Goal: Task Accomplishment & Management: Use online tool/utility

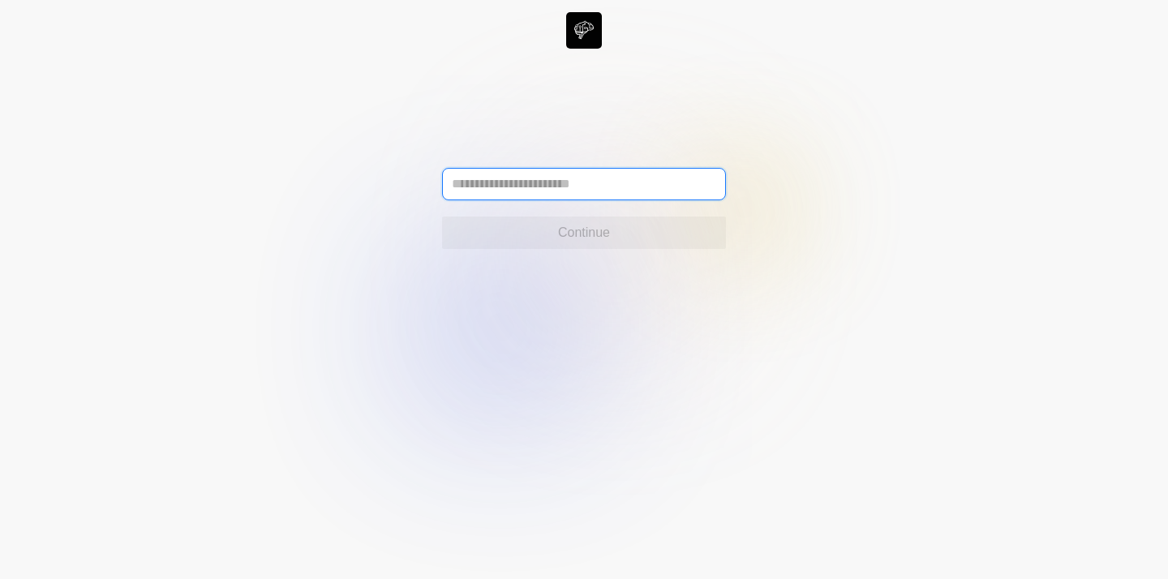
click at [537, 179] on input "text" at bounding box center [584, 184] width 284 height 32
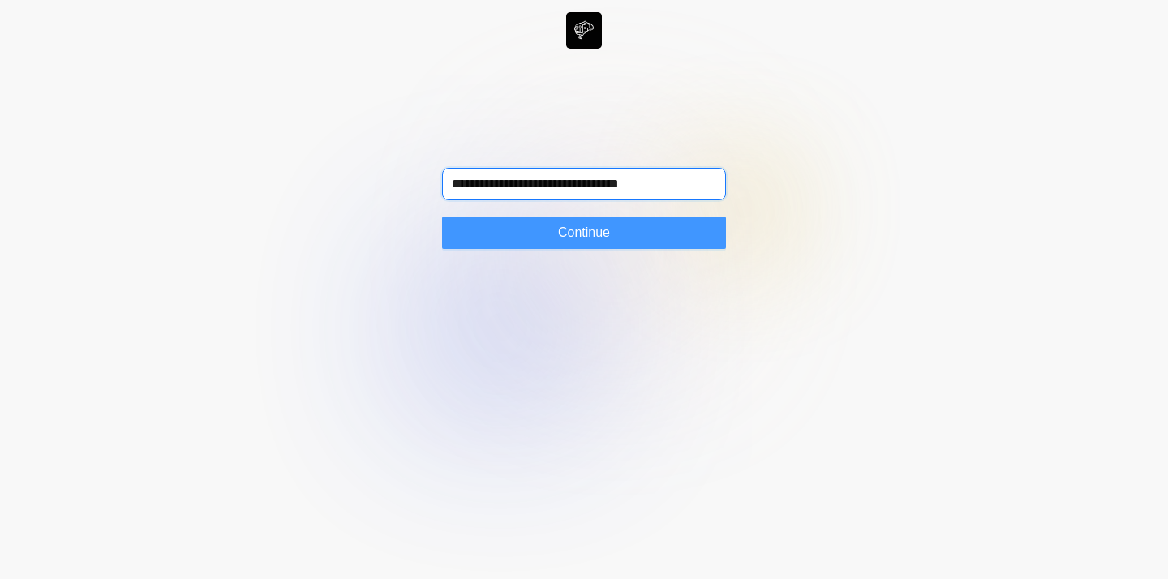
type input "**********"
click at [596, 231] on span "Continue" at bounding box center [584, 232] width 52 height 19
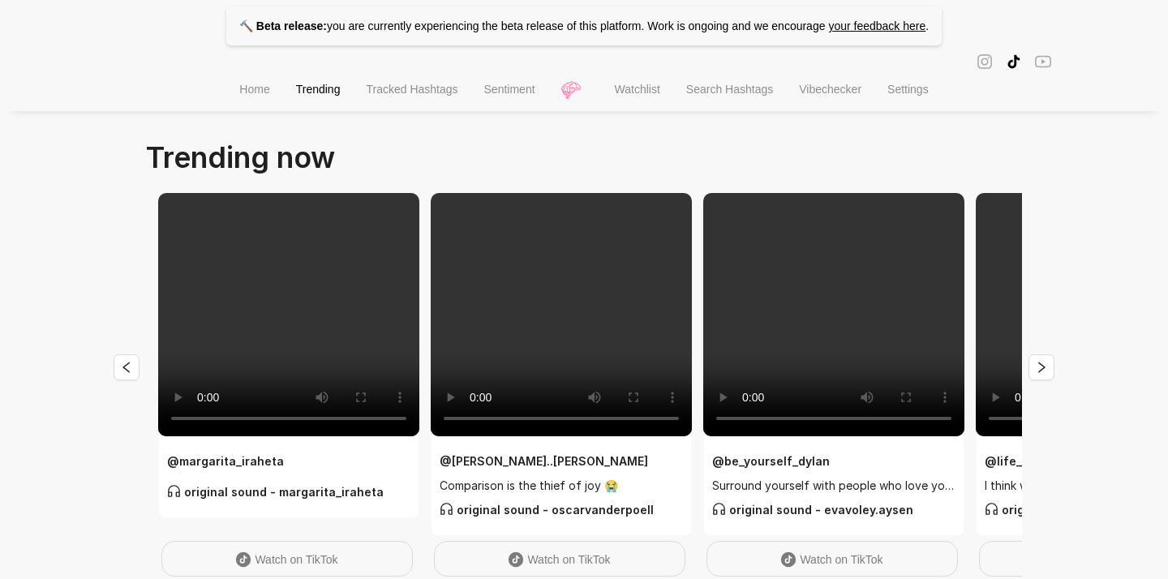
click at [651, 87] on span "Watchlist" at bounding box center [637, 89] width 45 height 13
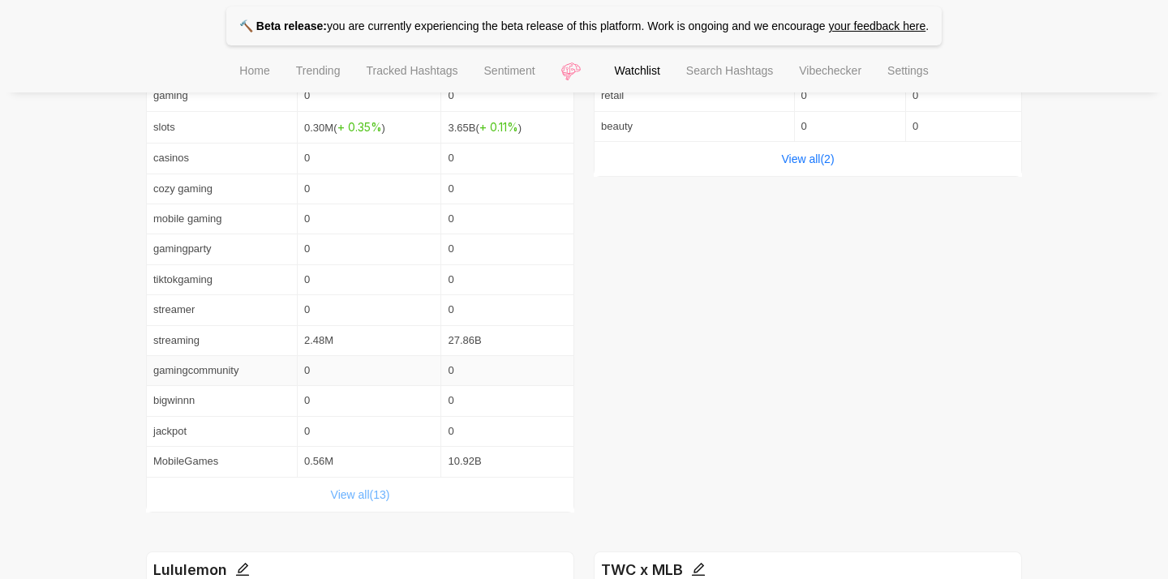
scroll to position [458, 0]
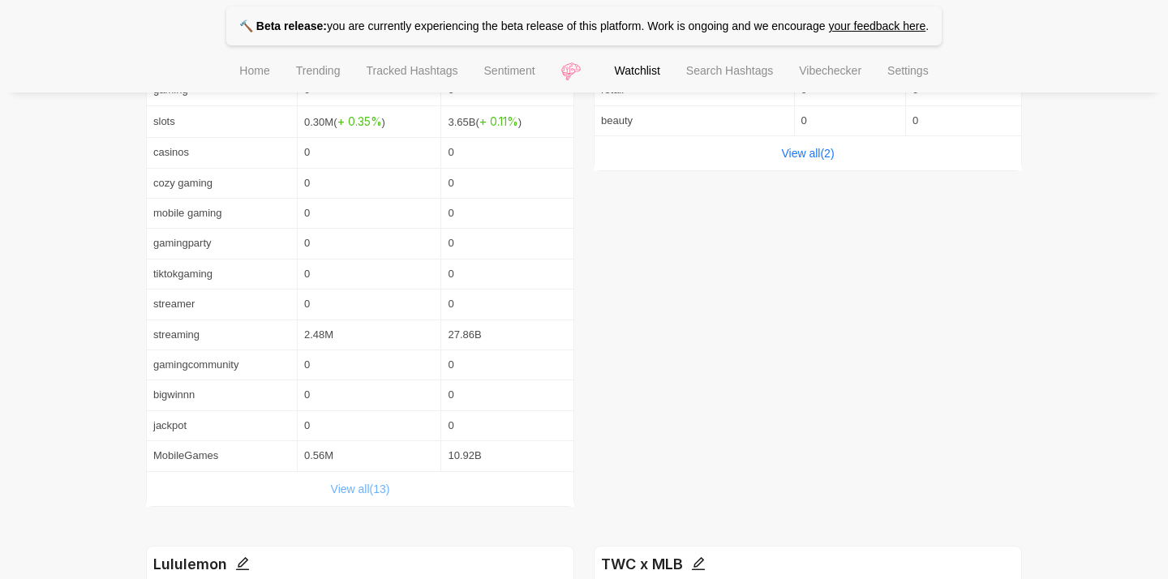
click at [360, 492] on link "View all( 13 )" at bounding box center [360, 489] width 59 height 13
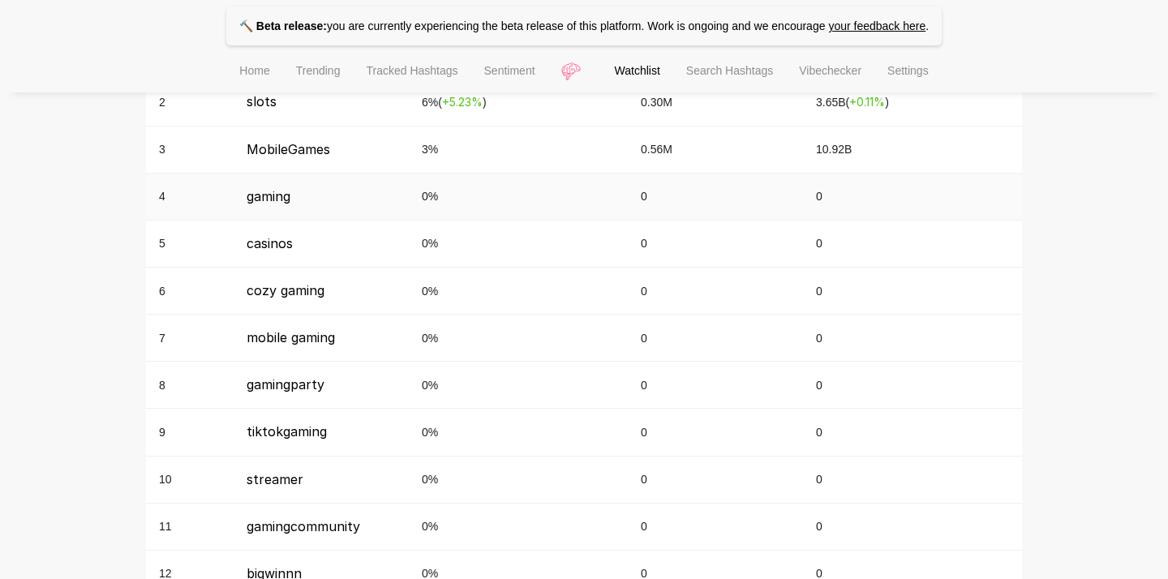
scroll to position [682, 0]
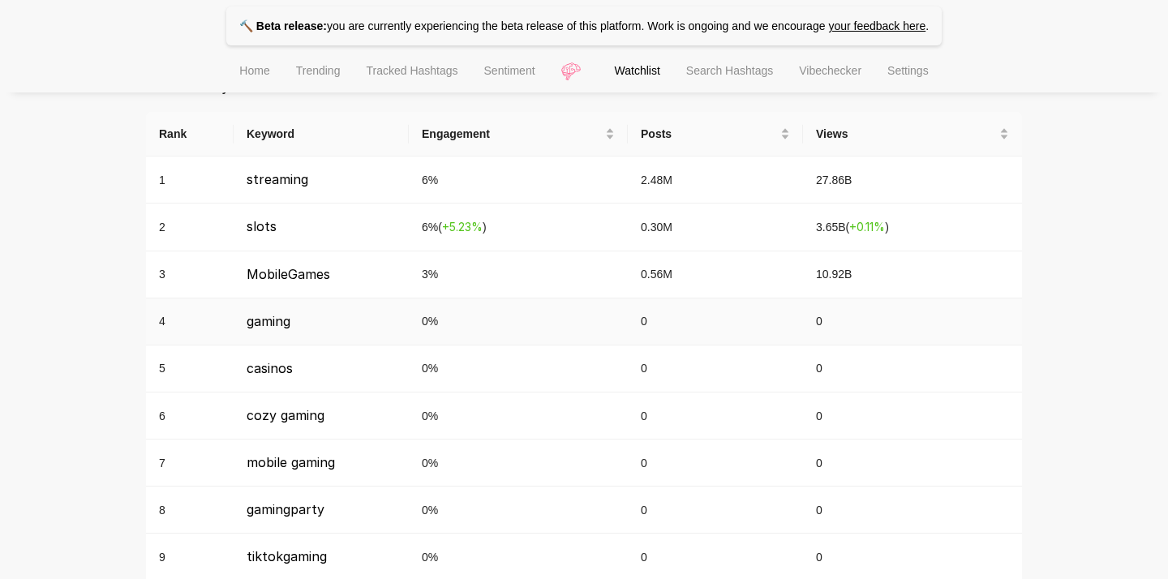
click at [508, 316] on td "0 %" at bounding box center [518, 322] width 219 height 47
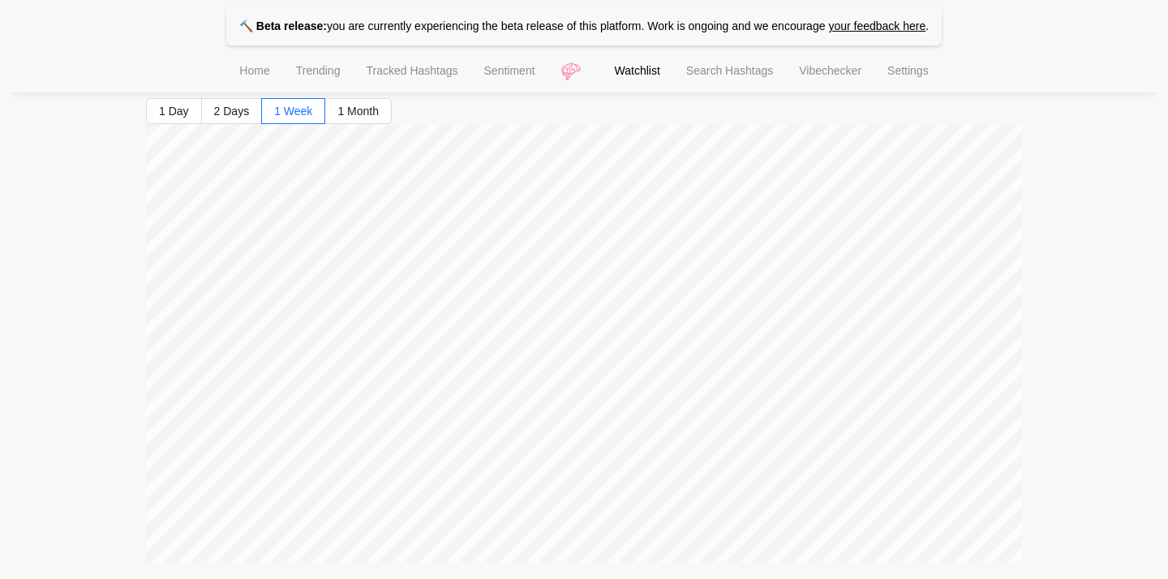
scroll to position [168, 0]
click at [350, 108] on span "1 Month" at bounding box center [357, 111] width 41 height 13
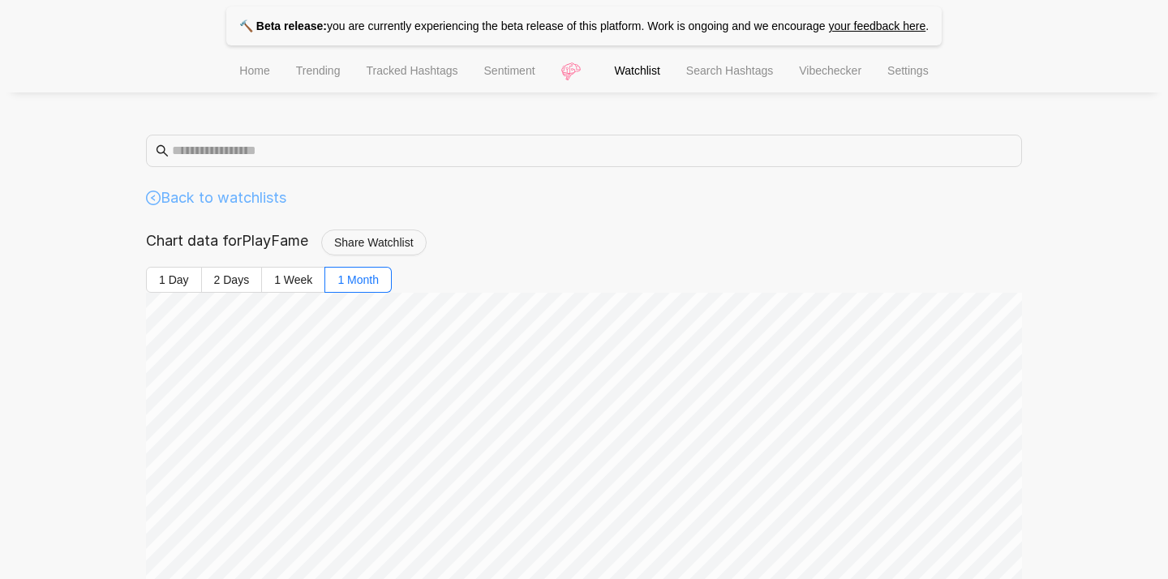
click at [215, 188] on link "Back to watchlists" at bounding box center [216, 198] width 140 height 23
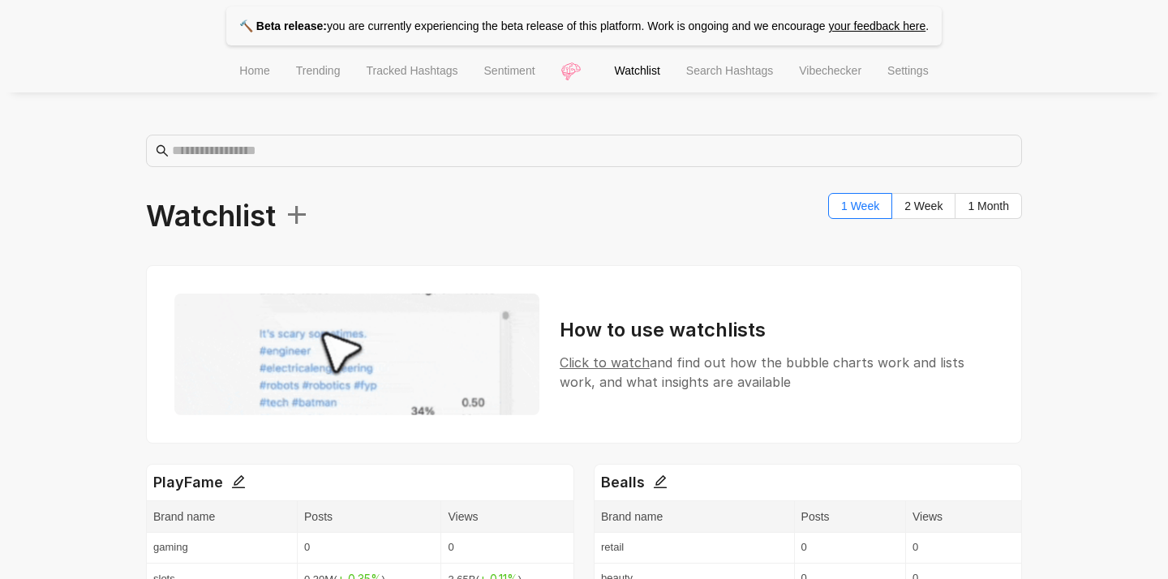
click at [366, 71] on span "Tracked Hashtags" at bounding box center [412, 70] width 92 height 13
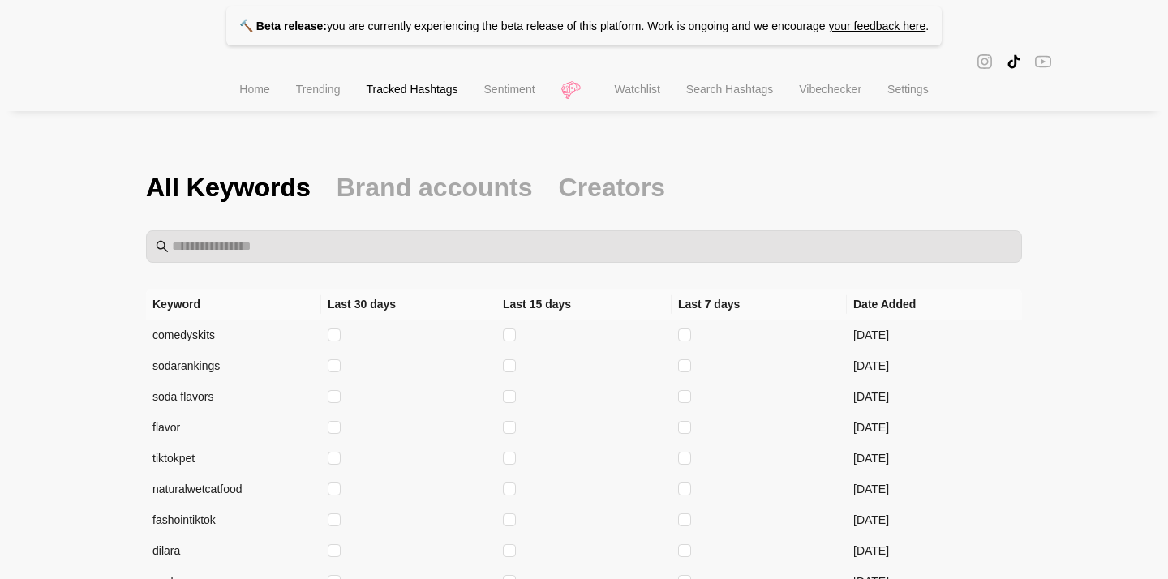
click at [756, 100] on li "Search Hashtags" at bounding box center [729, 91] width 113 height 41
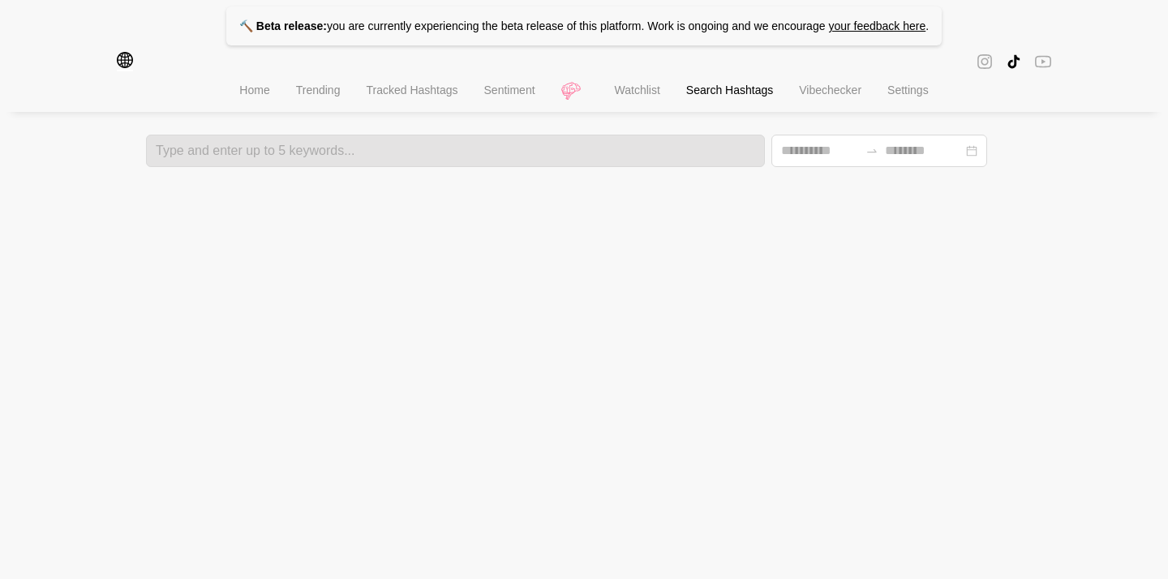
click at [341, 127] on div "🔨 Beta release: you are currently experiencing the beta release of this platfor…" at bounding box center [584, 83] width 1168 height 167
click at [251, 140] on div "Type and enter up to 5 keywords..." at bounding box center [455, 151] width 619 height 32
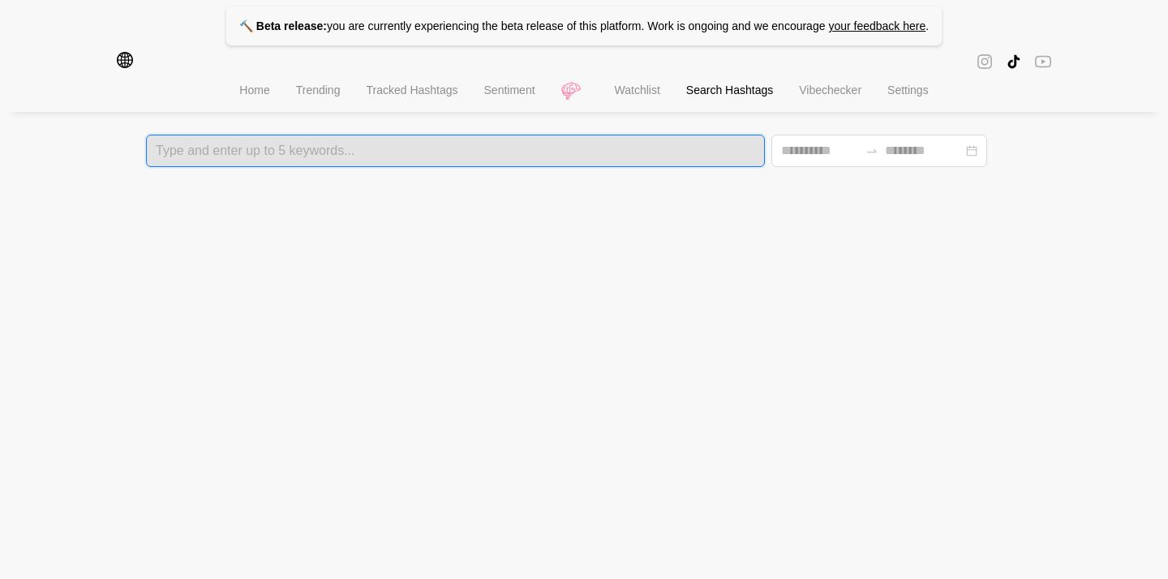
click at [256, 84] on span "Home" at bounding box center [254, 90] width 30 height 13
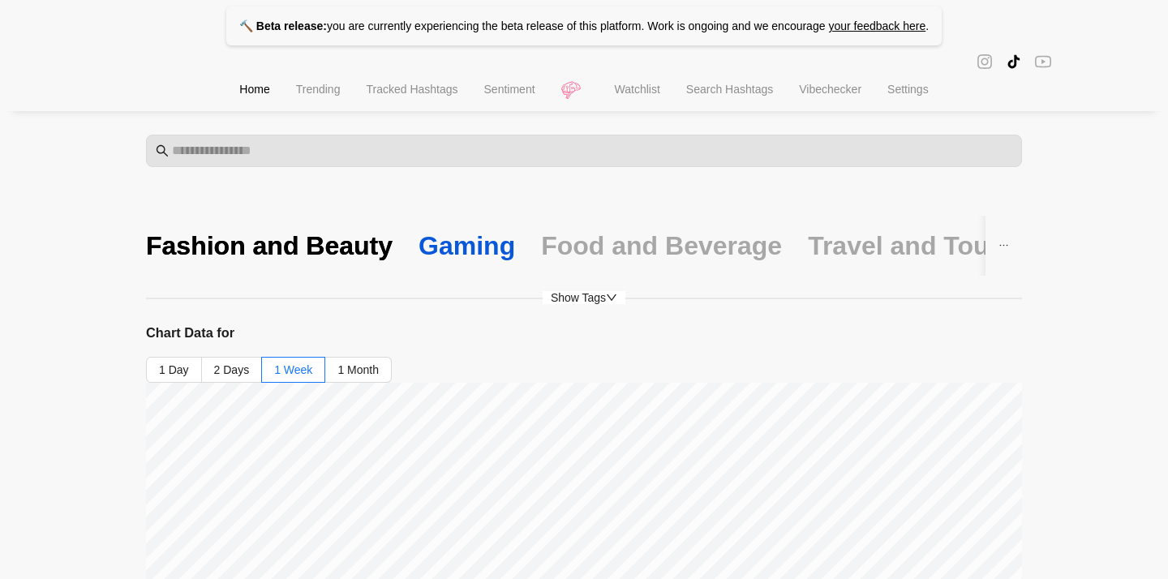
click at [443, 256] on div "Gaming" at bounding box center [467, 246] width 97 height 34
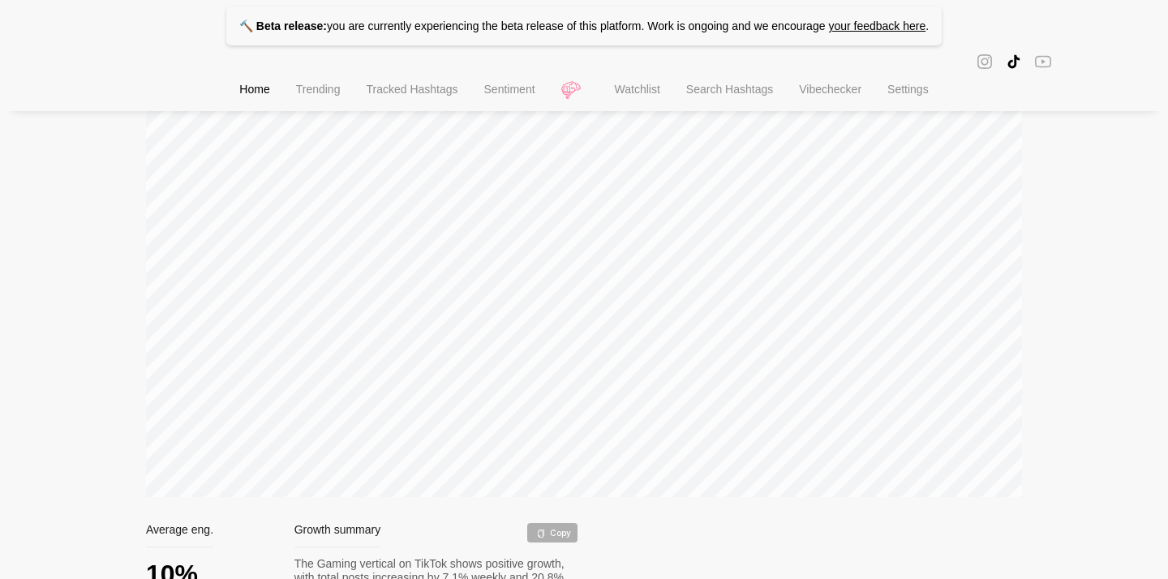
scroll to position [83, 0]
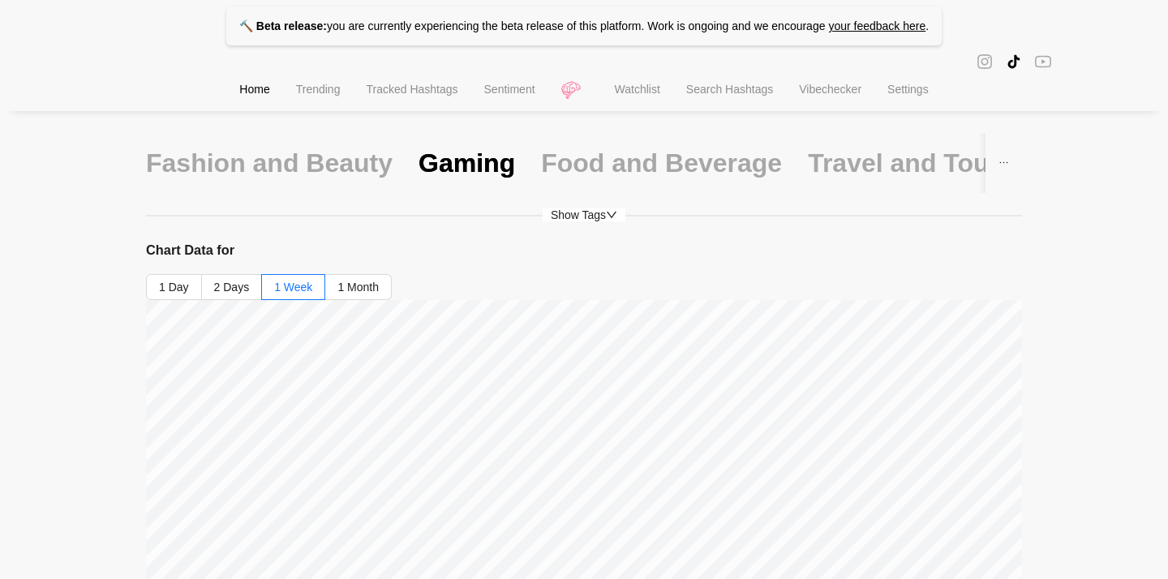
click at [578, 223] on div "Show Tags" at bounding box center [584, 215] width 876 height 18
click at [578, 219] on span "Show Tags" at bounding box center [584, 214] width 83 height 13
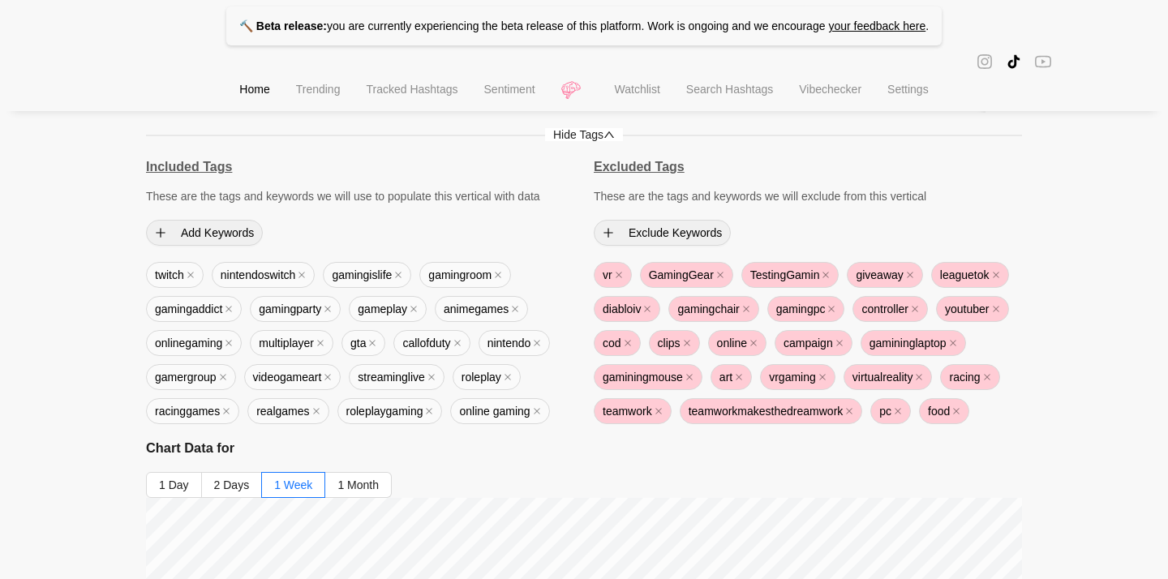
scroll to position [162, 0]
click at [908, 417] on span "pc" at bounding box center [890, 412] width 41 height 26
click at [902, 410] on icon "close" at bounding box center [898, 412] width 8 height 8
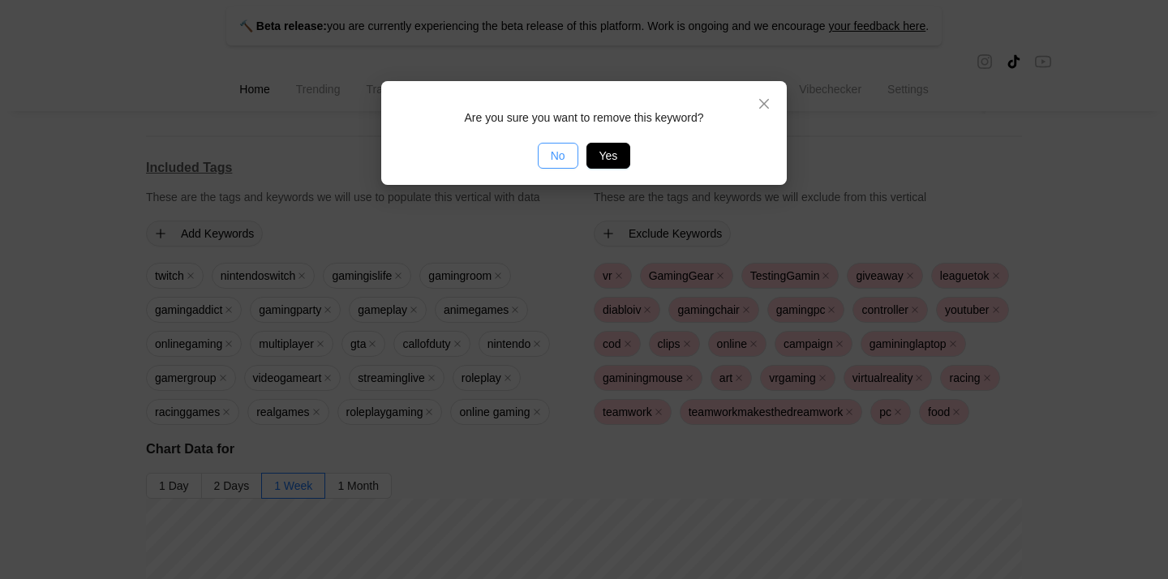
click at [548, 168] on button "No" at bounding box center [558, 156] width 41 height 26
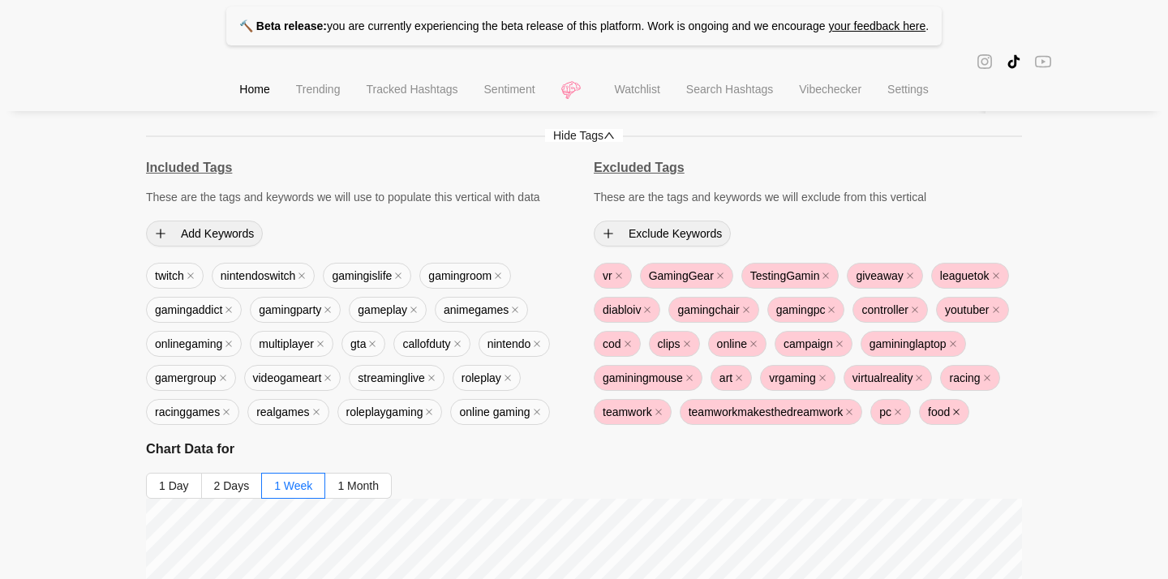
click at [960, 412] on icon "close" at bounding box center [957, 413] width 6 height 6
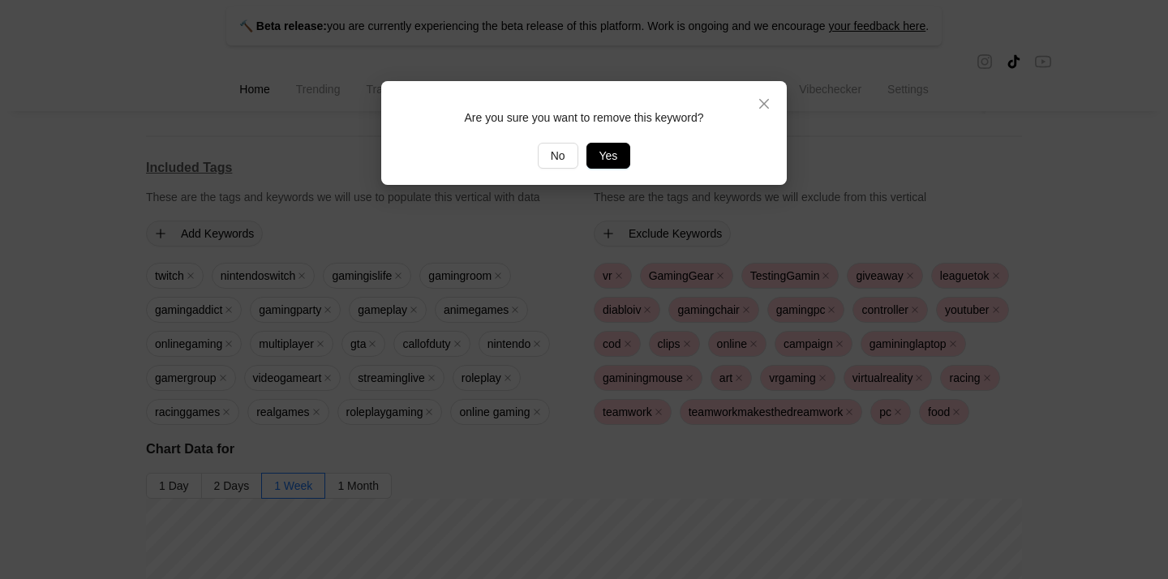
click at [623, 148] on button "Yes" at bounding box center [609, 156] width 45 height 26
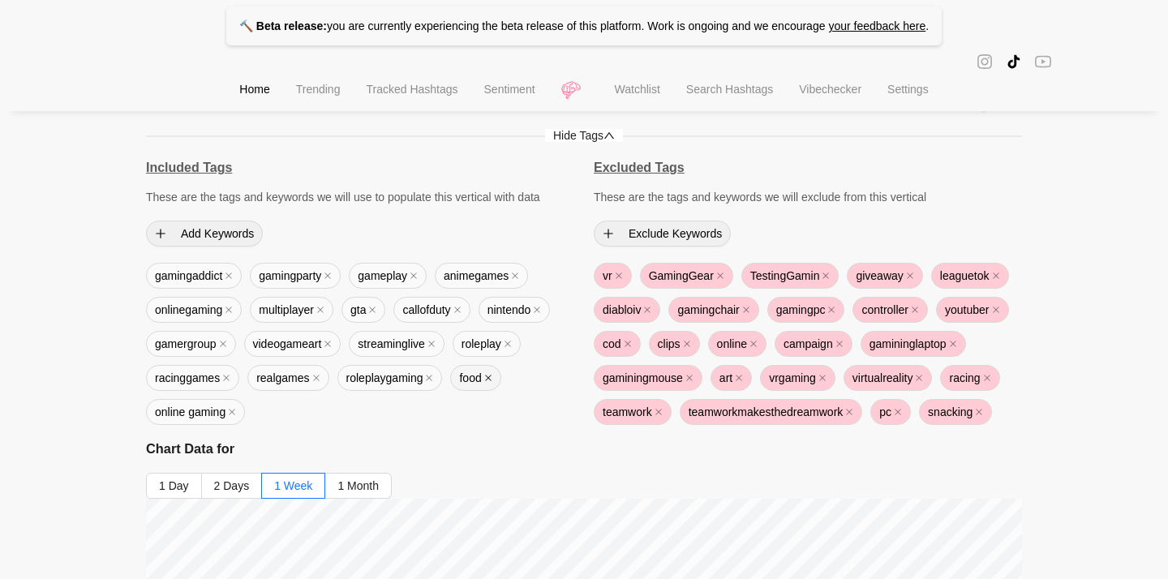
click at [484, 382] on icon "close" at bounding box center [488, 378] width 8 height 8
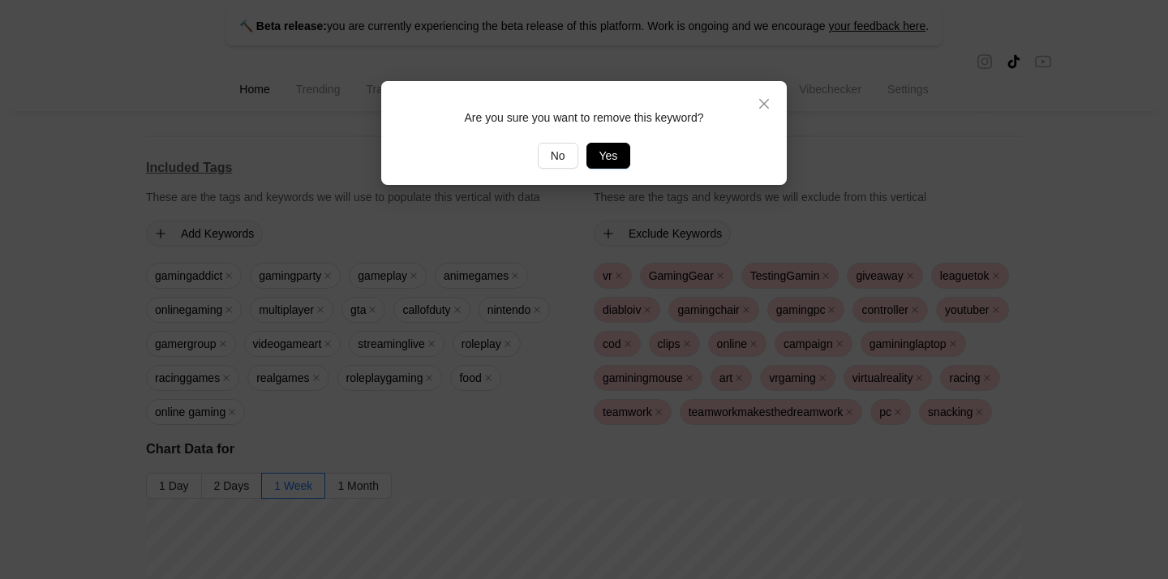
click at [602, 161] on span "Yes" at bounding box center [608, 156] width 19 height 18
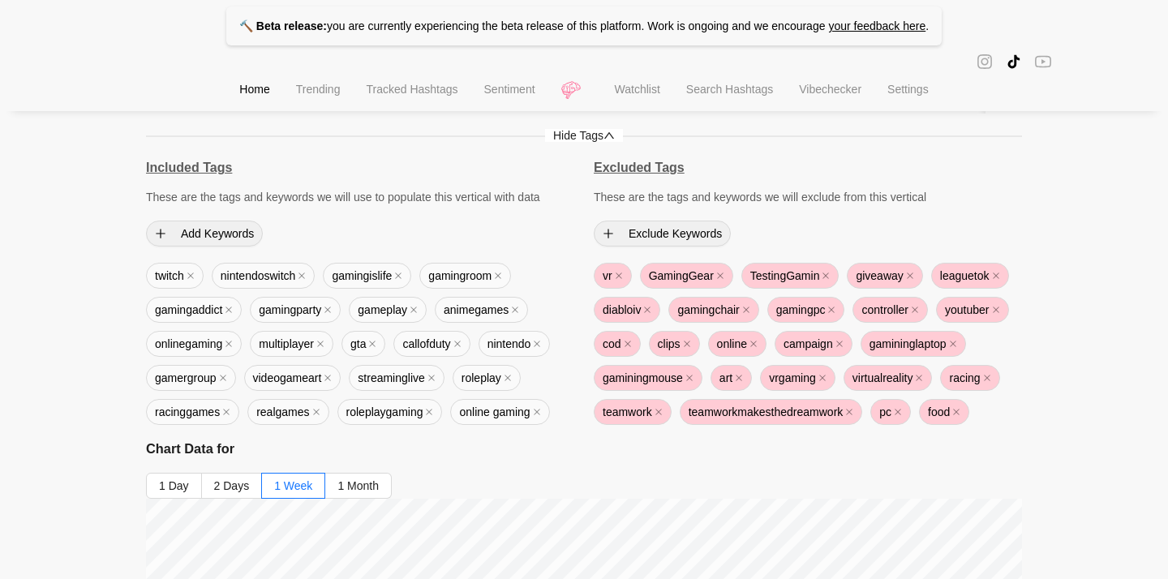
click at [905, 406] on span "pc" at bounding box center [890, 412] width 41 height 26
click at [836, 311] on icon "close" at bounding box center [832, 310] width 6 height 6
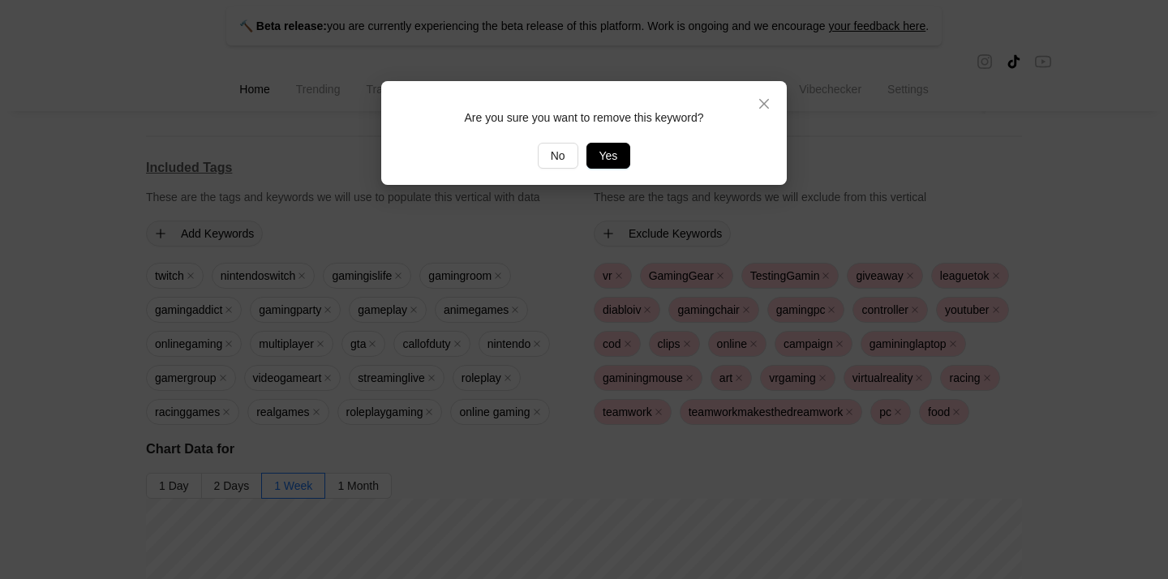
click at [618, 156] on button "Yes" at bounding box center [609, 156] width 45 height 26
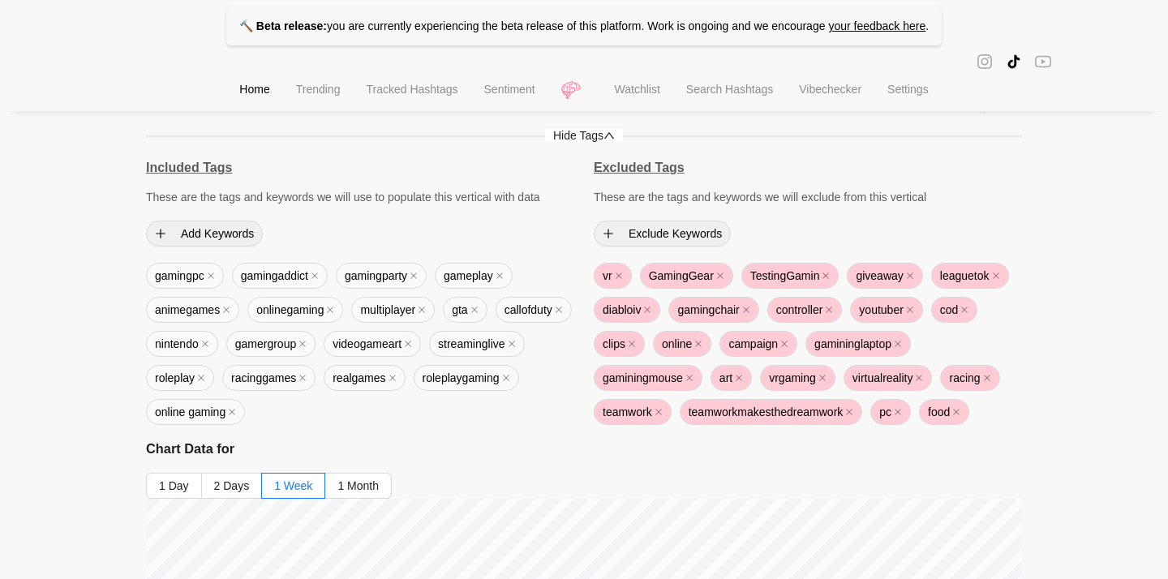
scroll to position [136, 0]
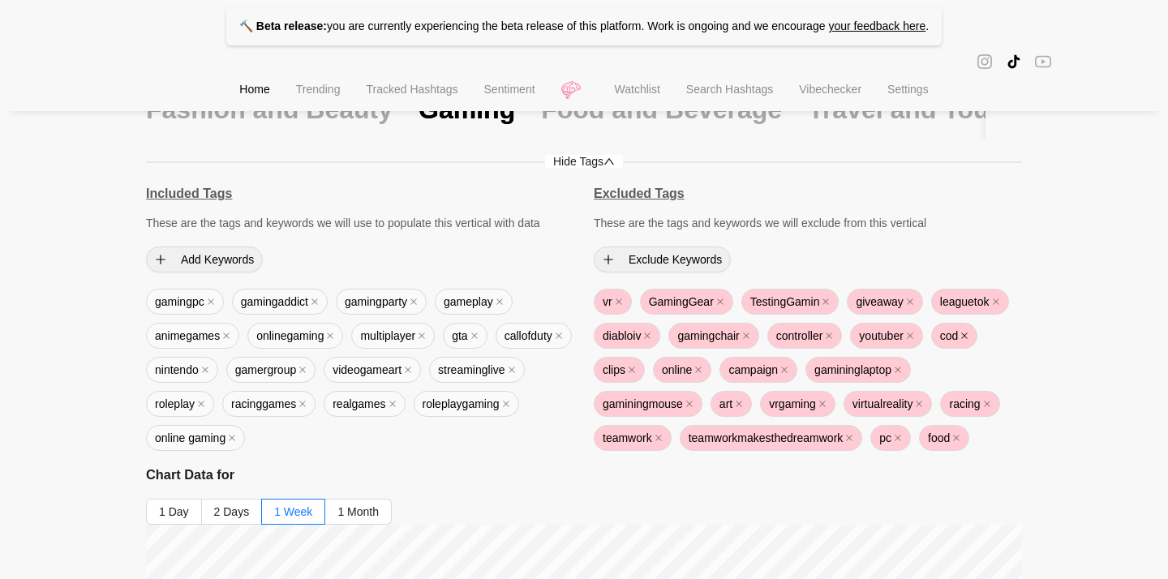
click at [969, 337] on icon "close" at bounding box center [964, 336] width 8 height 8
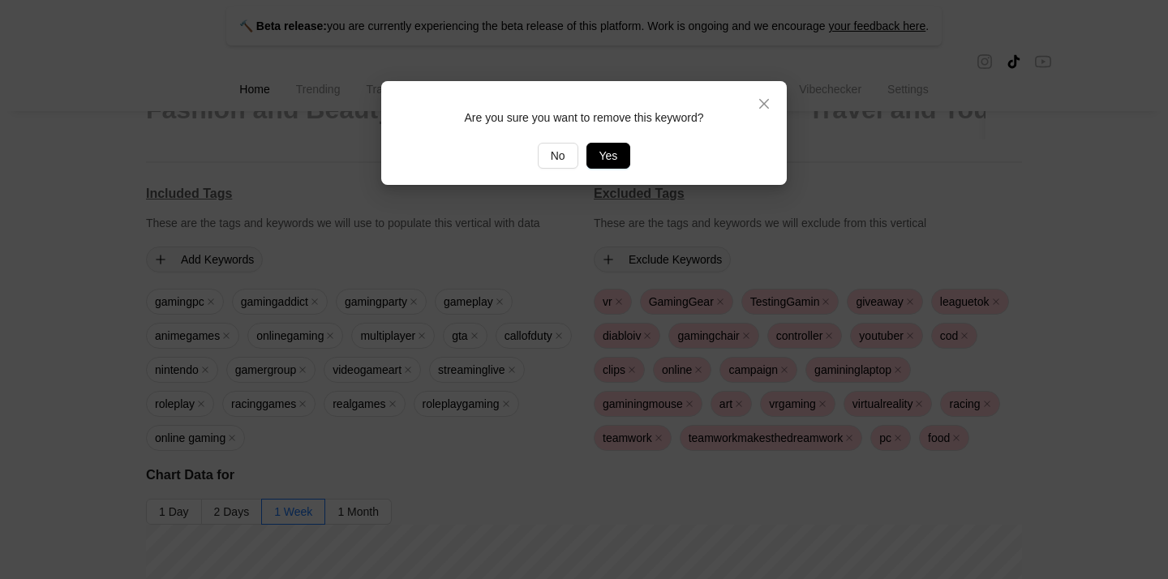
click at [582, 155] on div "No Yes" at bounding box center [584, 156] width 367 height 26
click at [604, 151] on span "Yes" at bounding box center [608, 156] width 19 height 18
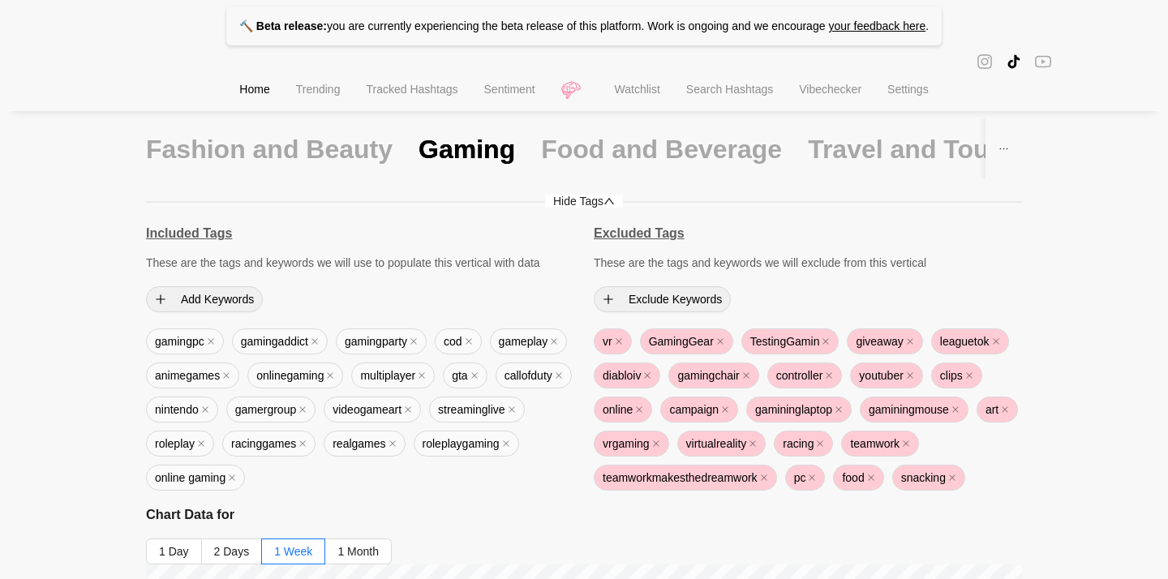
scroll to position [144, 0]
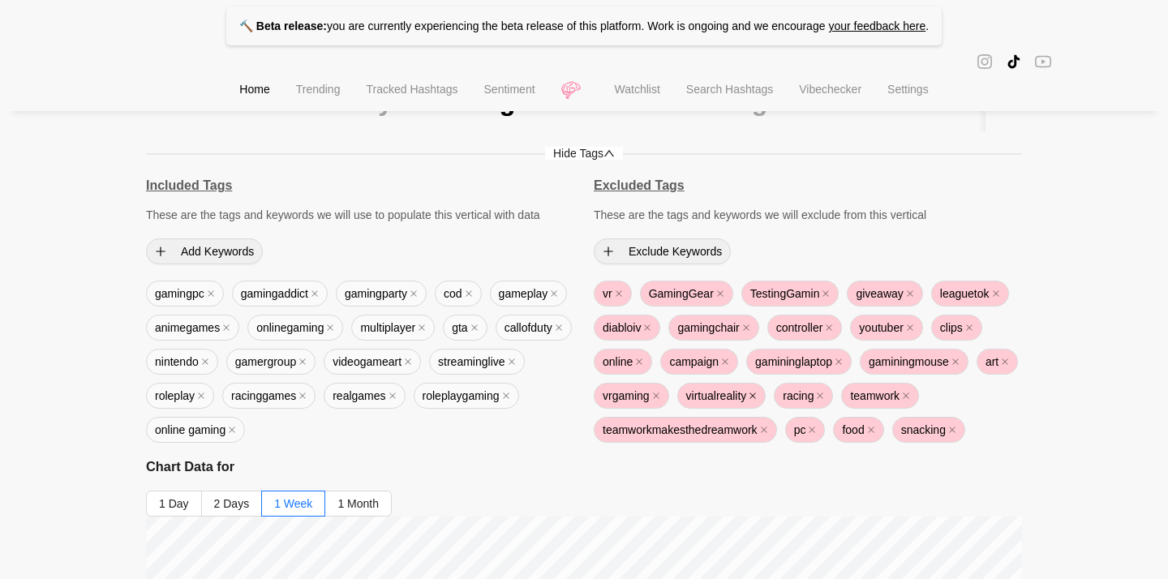
click at [756, 395] on icon "close" at bounding box center [753, 396] width 6 height 6
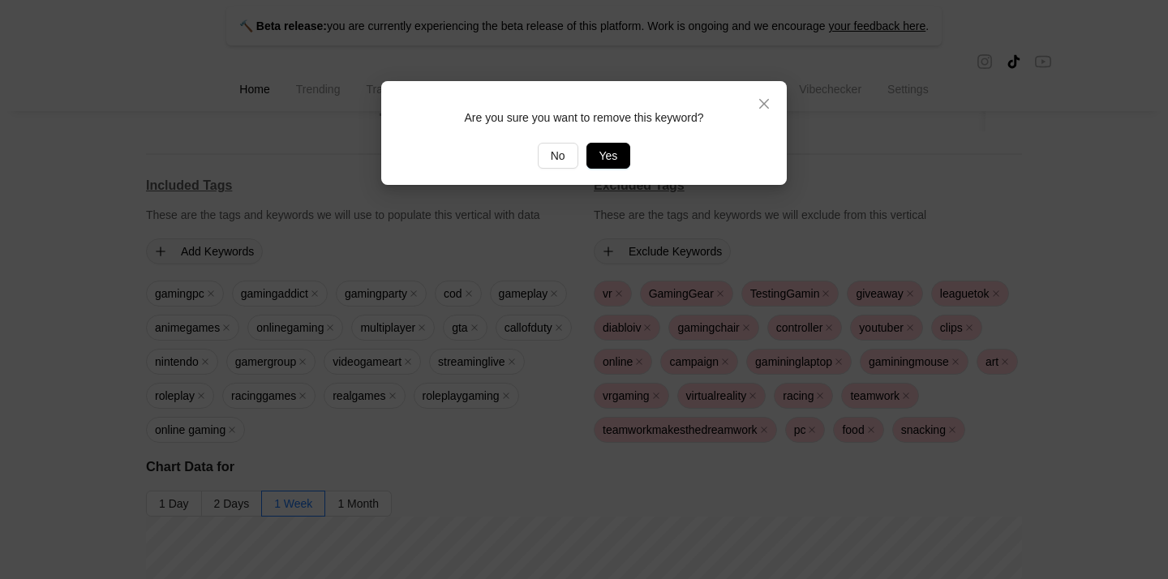
click at [623, 154] on button "Yes" at bounding box center [609, 156] width 45 height 26
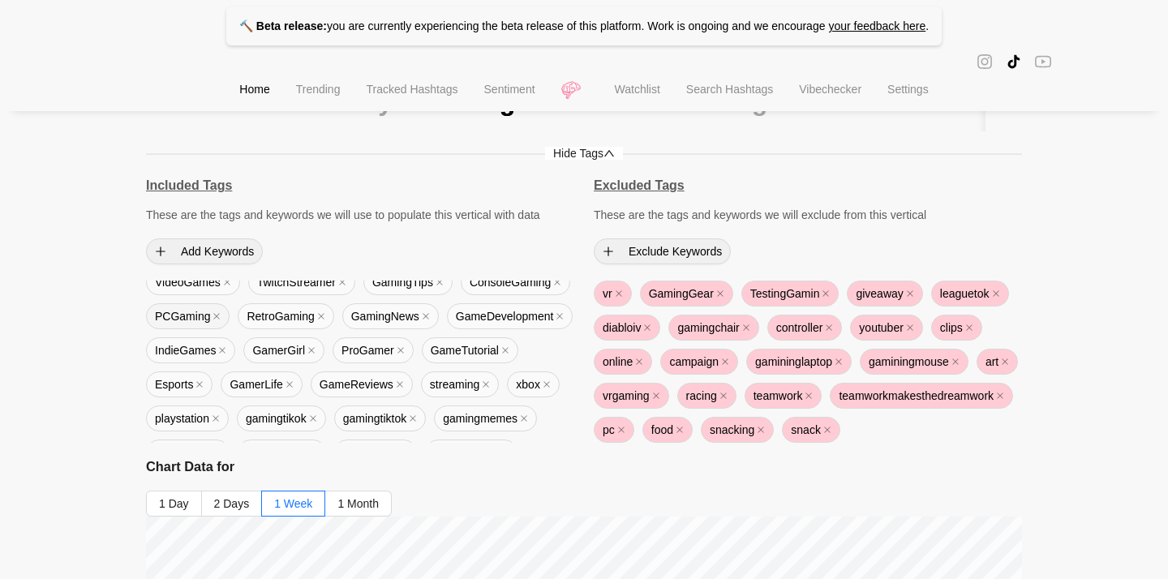
scroll to position [54, 0]
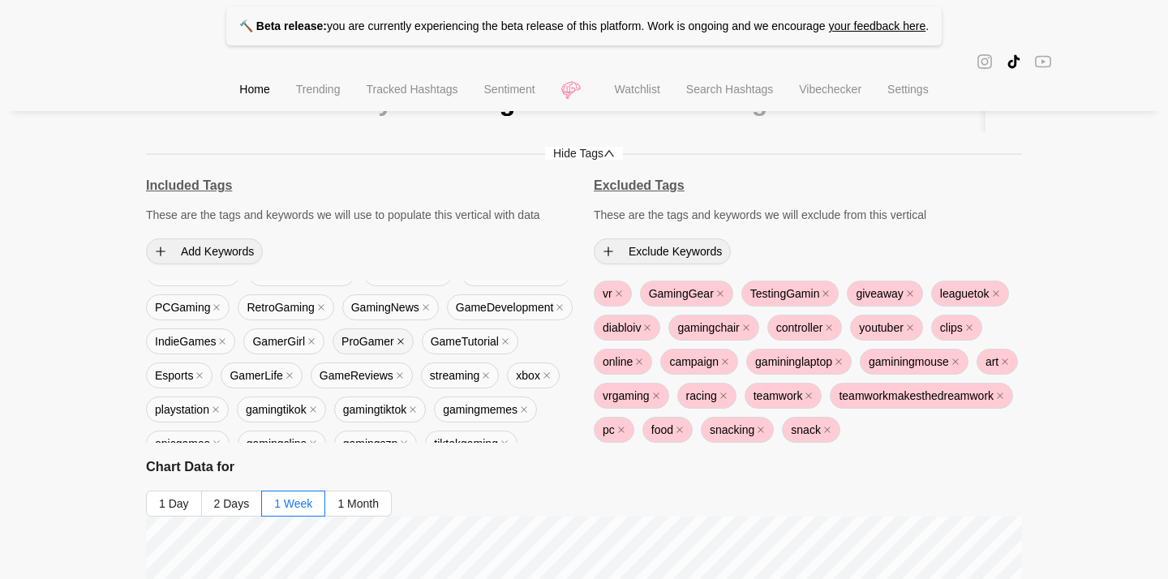
click at [405, 342] on icon "close" at bounding box center [401, 341] width 8 height 8
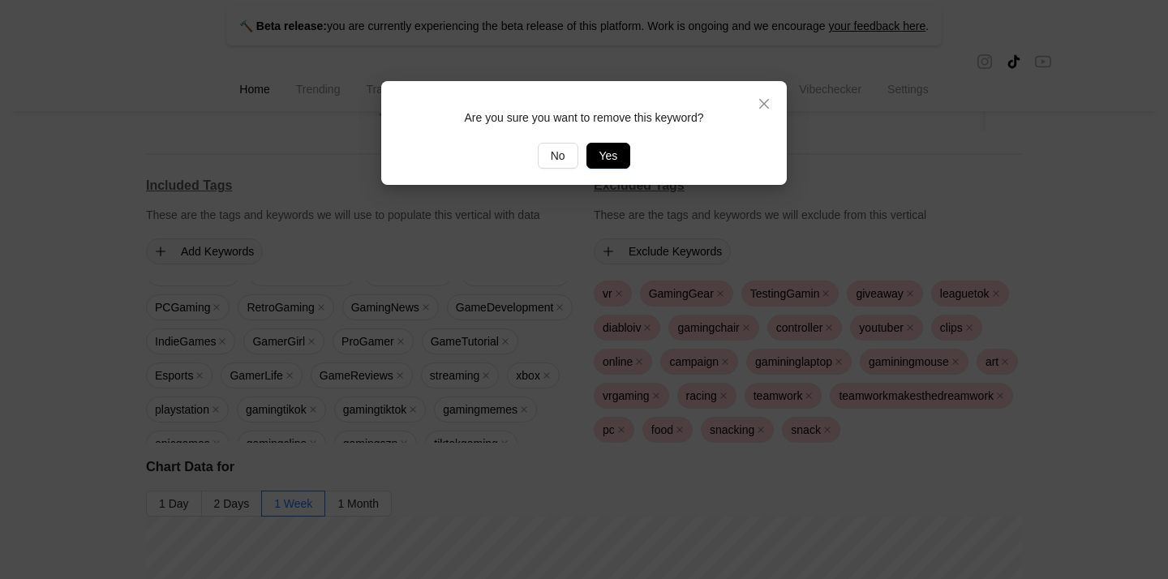
click at [609, 149] on span "Yes" at bounding box center [608, 156] width 19 height 18
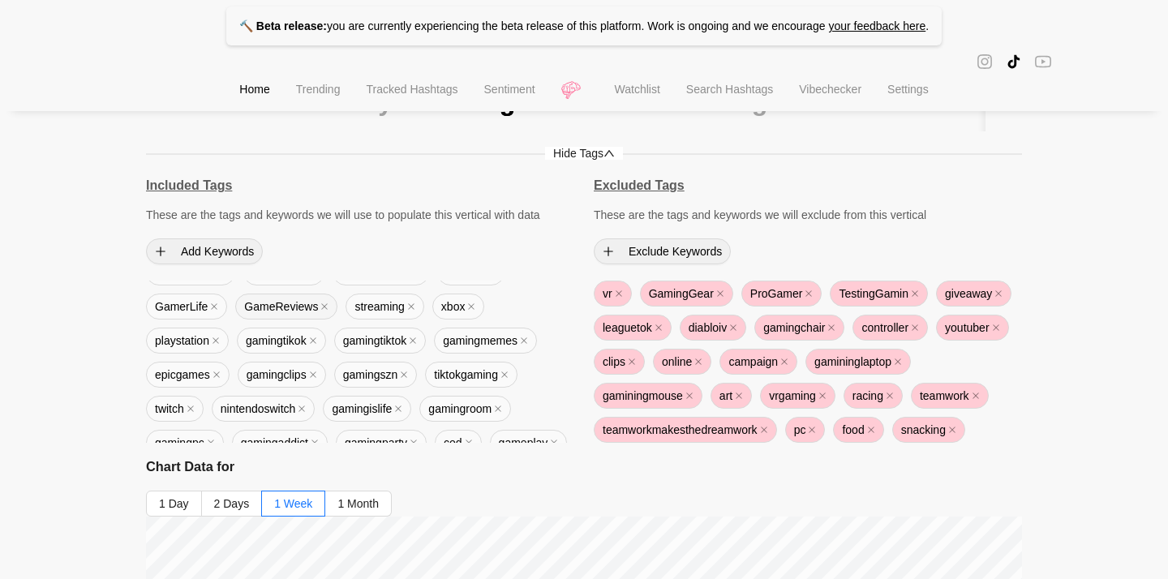
scroll to position [126, 0]
click at [528, 339] on icon "close" at bounding box center [524, 338] width 8 height 8
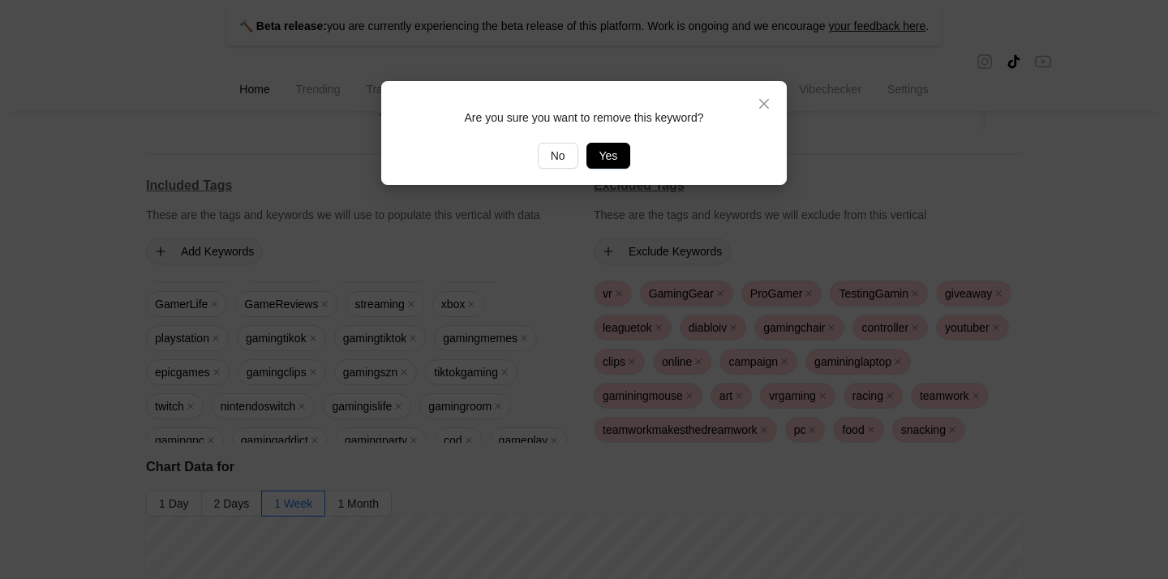
click at [595, 151] on button "Yes" at bounding box center [609, 156] width 45 height 26
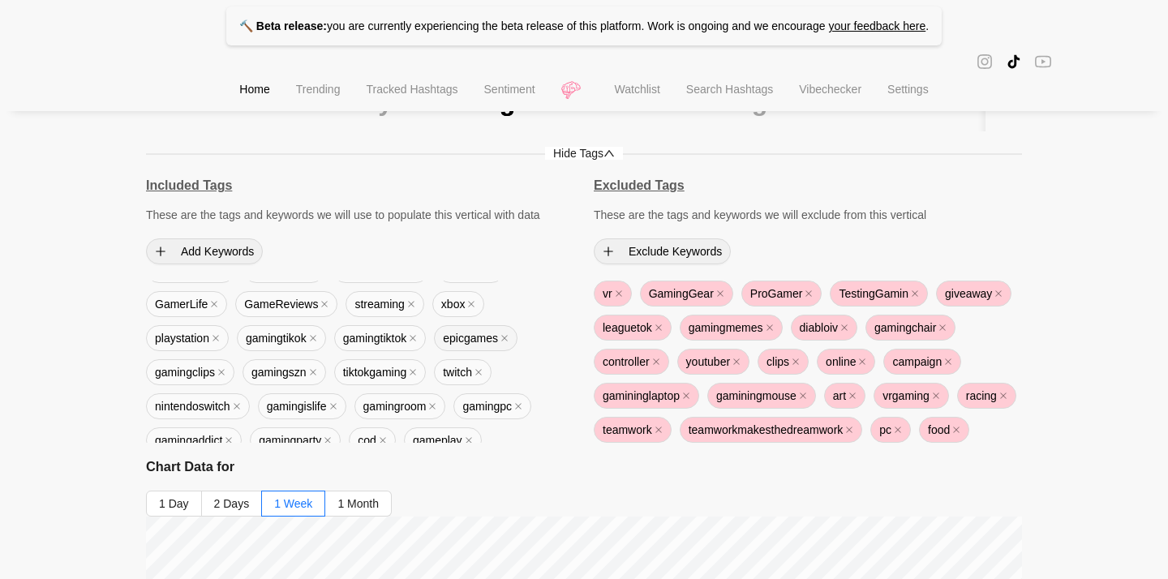
click at [518, 337] on span "epicgames" at bounding box center [476, 338] width 84 height 26
click at [509, 338] on icon "close" at bounding box center [505, 338] width 8 height 8
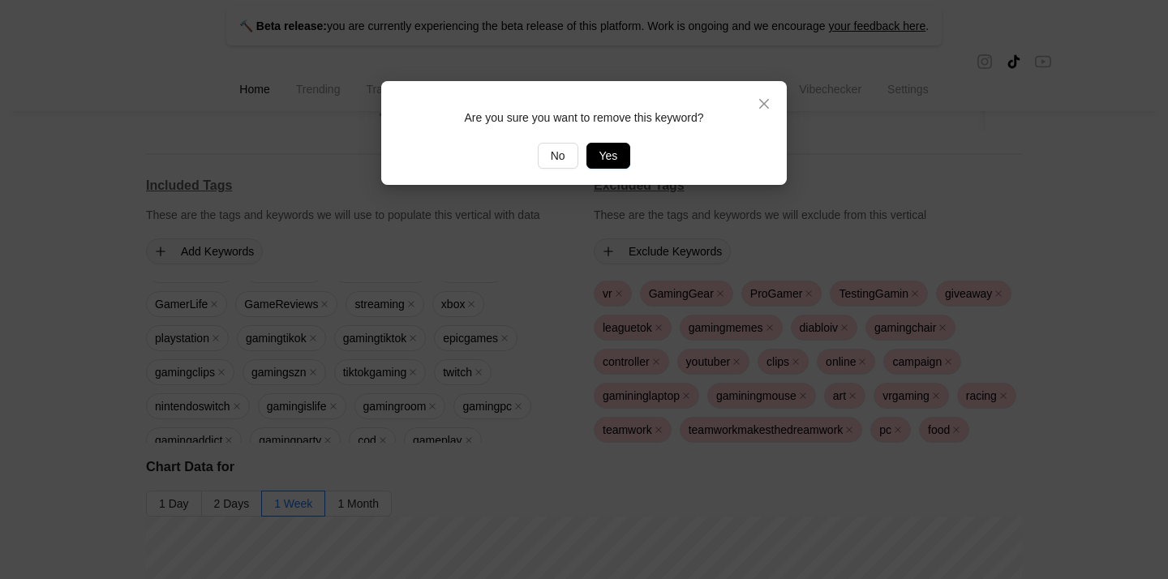
click at [604, 158] on span "Yes" at bounding box center [608, 156] width 19 height 18
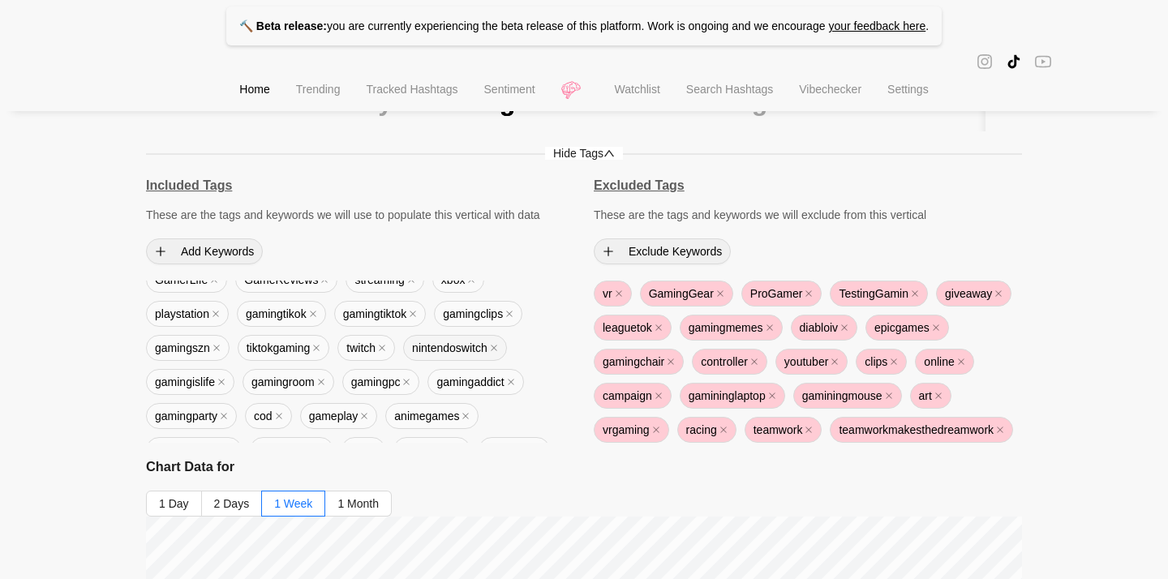
scroll to position [152, 0]
click at [385, 346] on icon "close" at bounding box center [382, 347] width 6 height 6
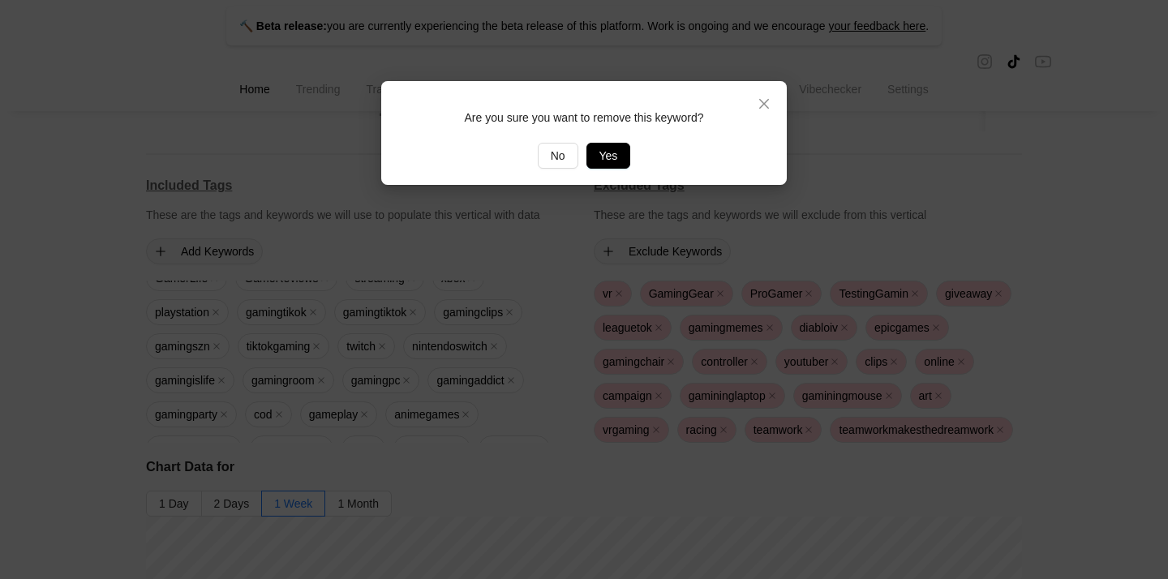
click at [616, 158] on span "Yes" at bounding box center [608, 156] width 19 height 18
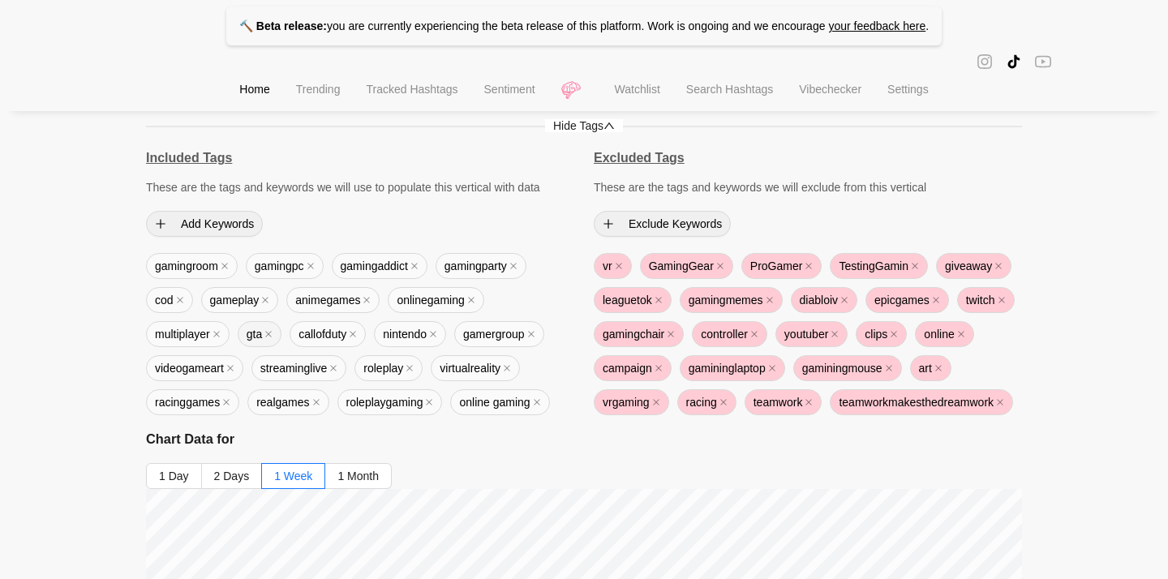
scroll to position [176, 0]
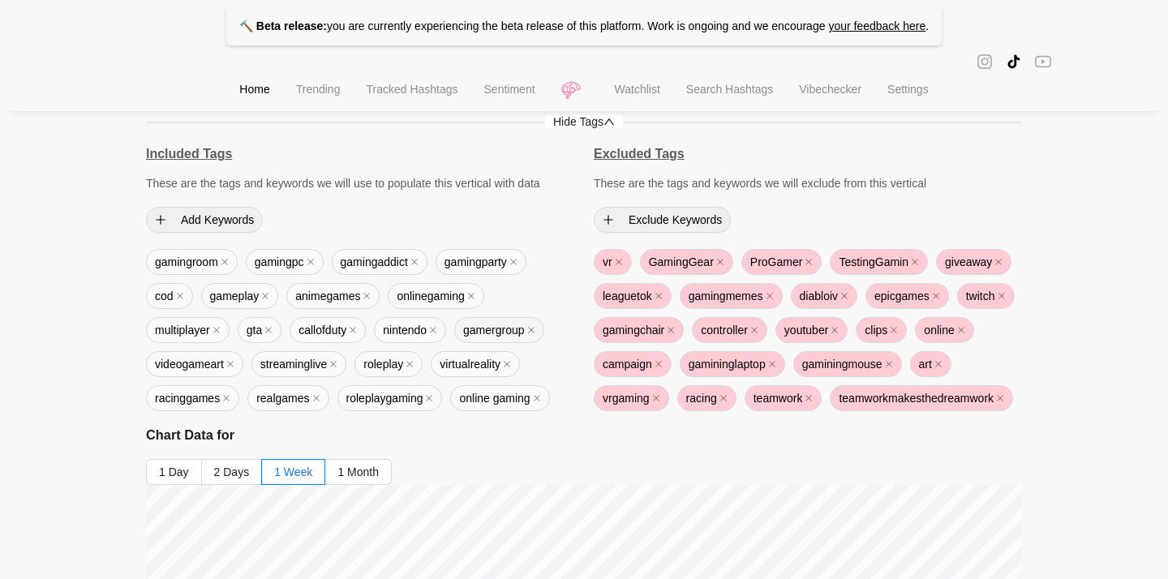
click at [543, 324] on span "gamergroup" at bounding box center [499, 330] width 90 height 26
click at [535, 333] on icon "close" at bounding box center [531, 330] width 8 height 8
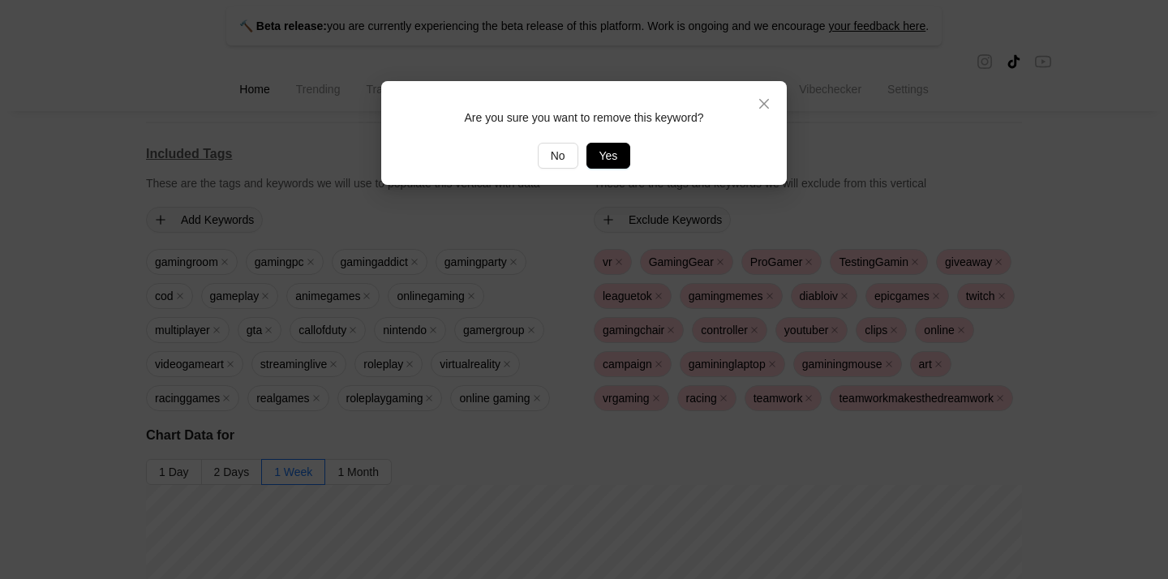
click at [597, 158] on button "Yes" at bounding box center [609, 156] width 45 height 26
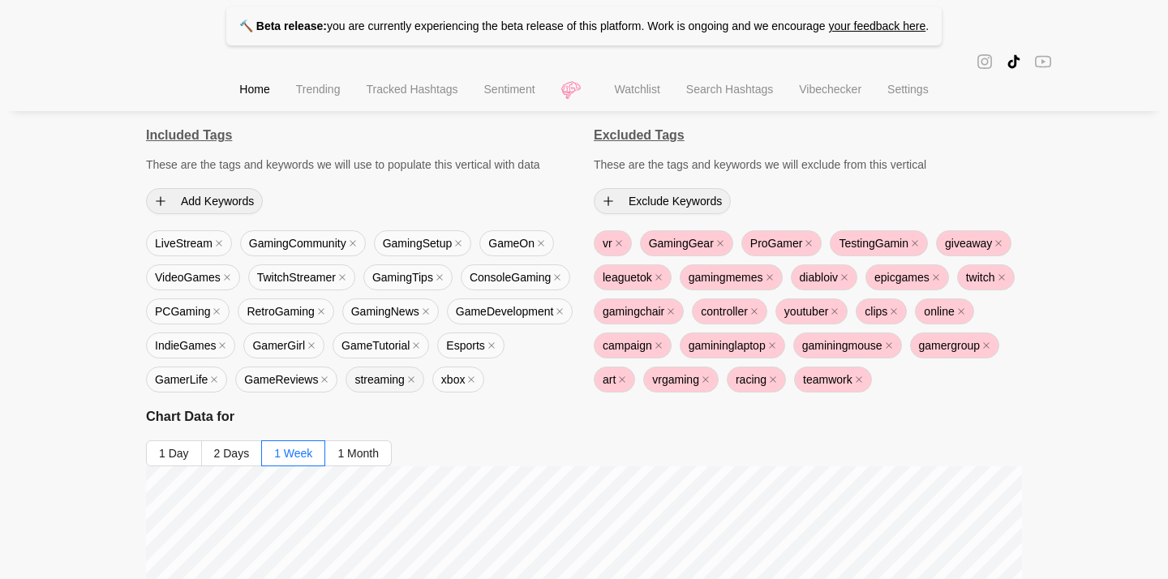
scroll to position [175, 0]
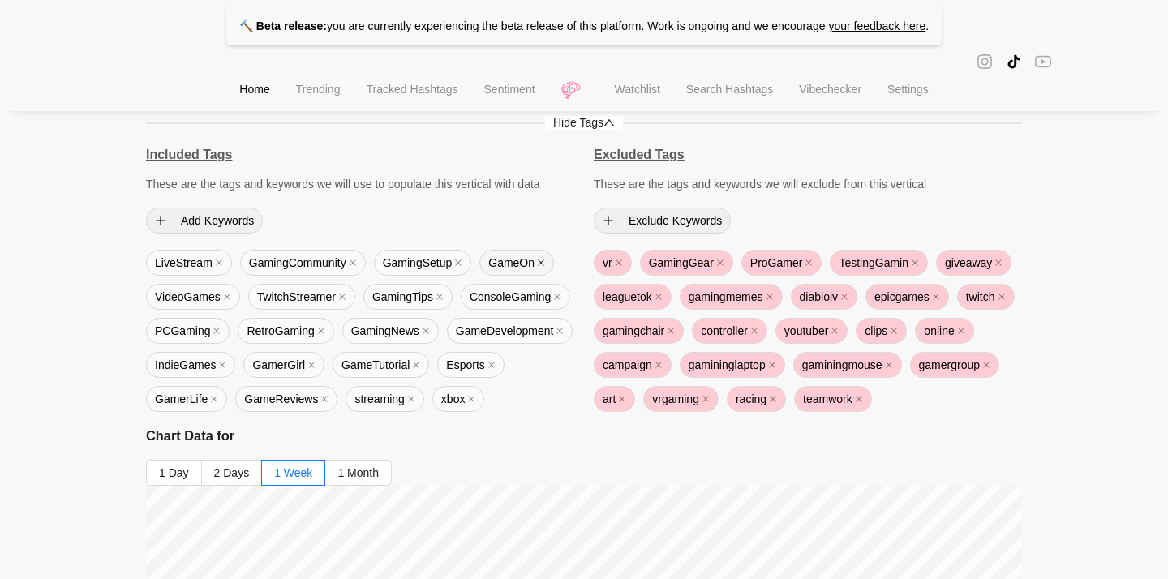
click at [545, 259] on icon "close" at bounding box center [541, 263] width 8 height 8
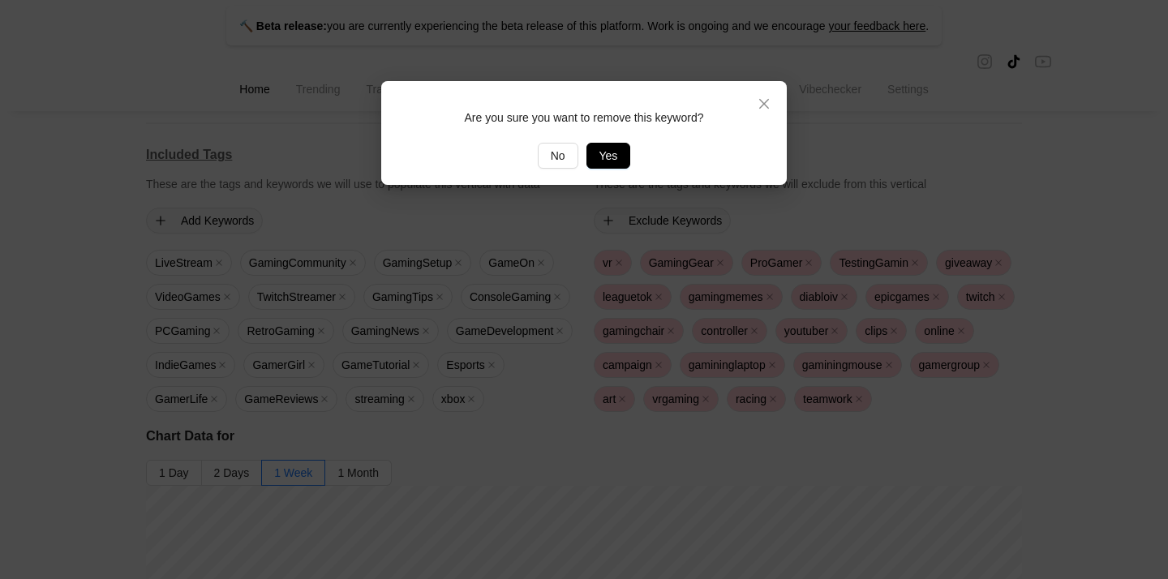
click at [612, 149] on span "Yes" at bounding box center [608, 156] width 19 height 18
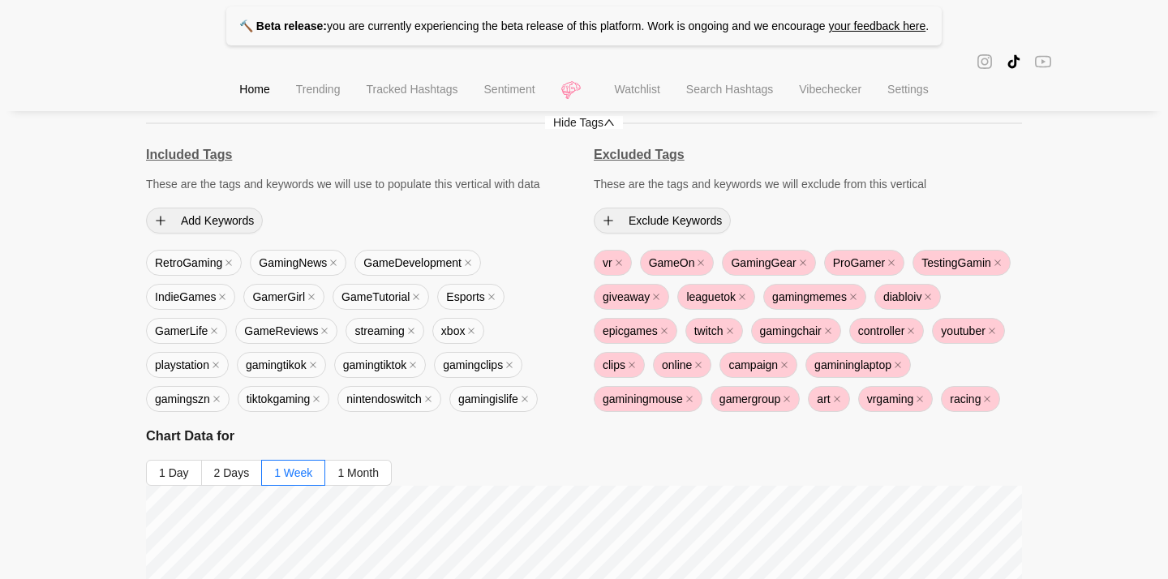
scroll to position [53, 0]
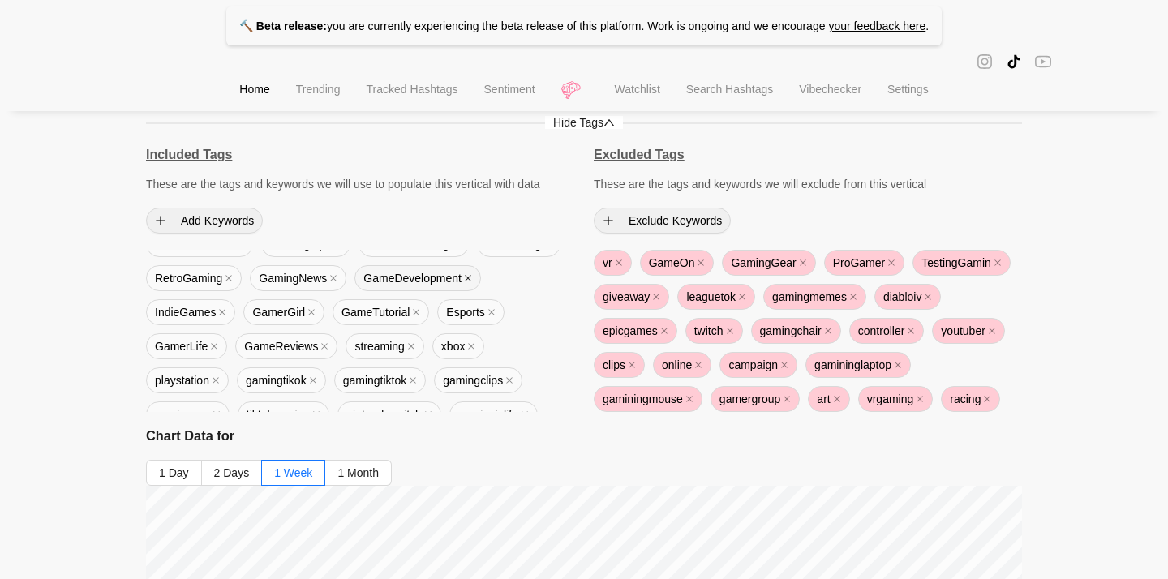
click at [464, 282] on icon "close" at bounding box center [468, 278] width 8 height 8
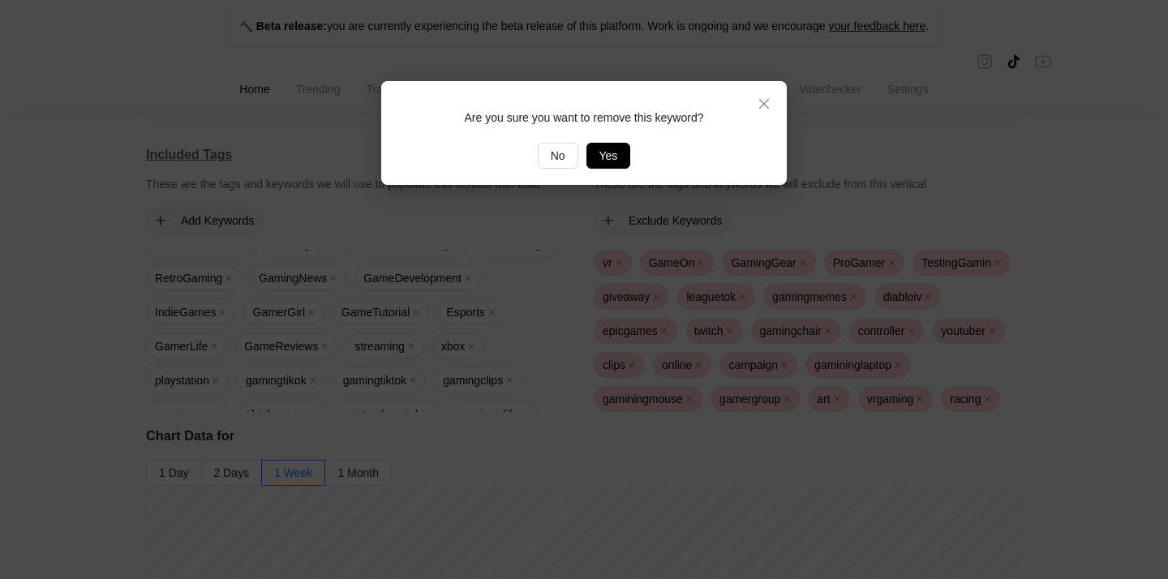
click at [599, 165] on button "Yes" at bounding box center [609, 156] width 45 height 26
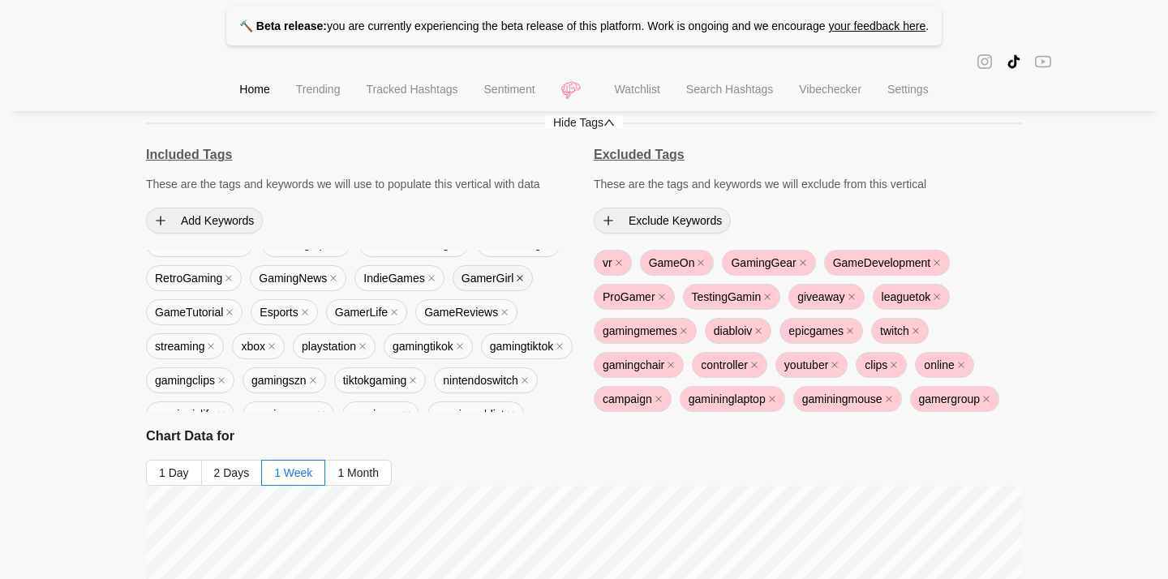
click at [516, 282] on icon "close" at bounding box center [520, 278] width 8 height 8
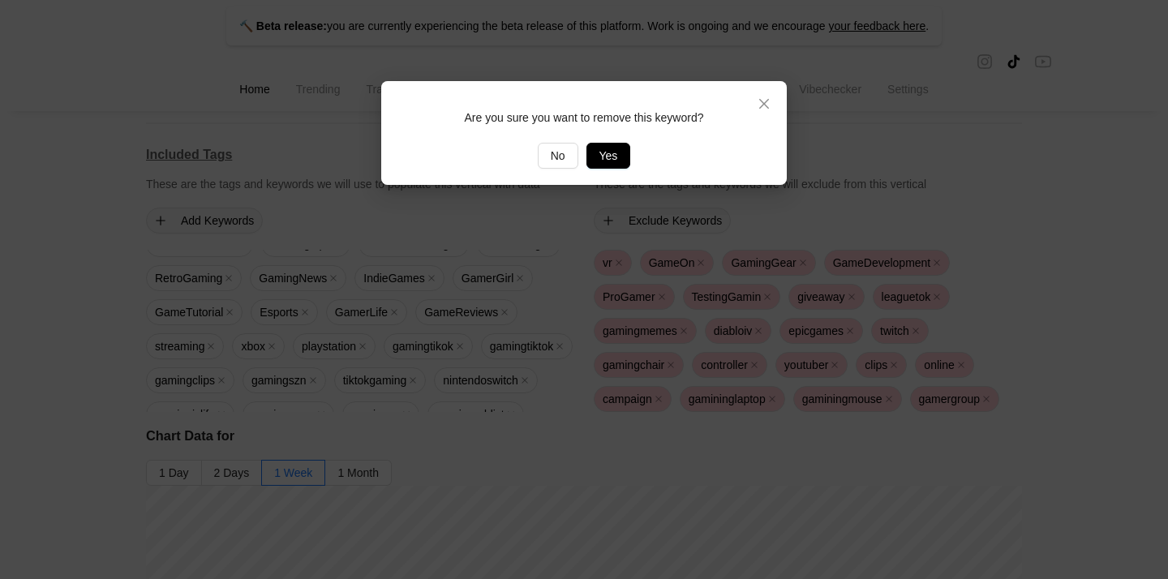
click at [608, 159] on span "Yes" at bounding box center [608, 156] width 19 height 18
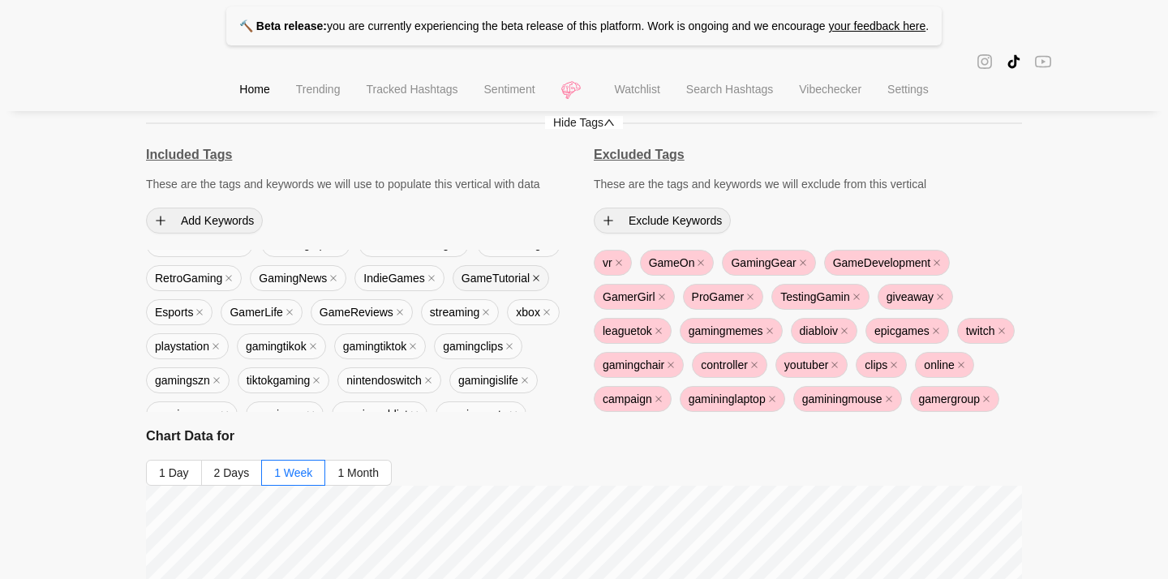
click at [532, 282] on icon "close" at bounding box center [536, 278] width 8 height 8
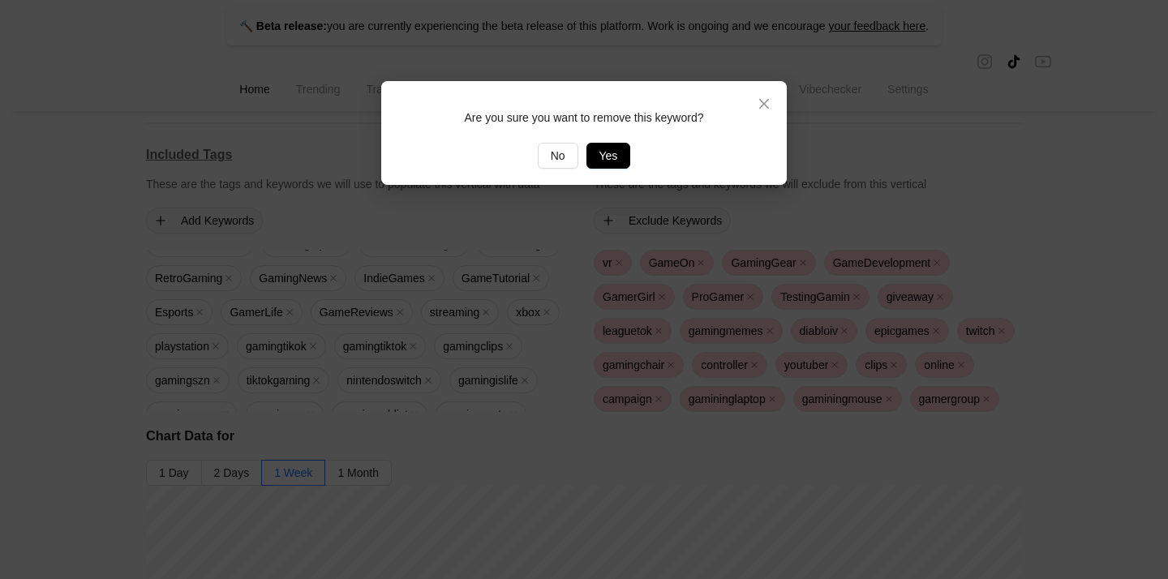
click at [612, 165] on button "Yes" at bounding box center [609, 156] width 45 height 26
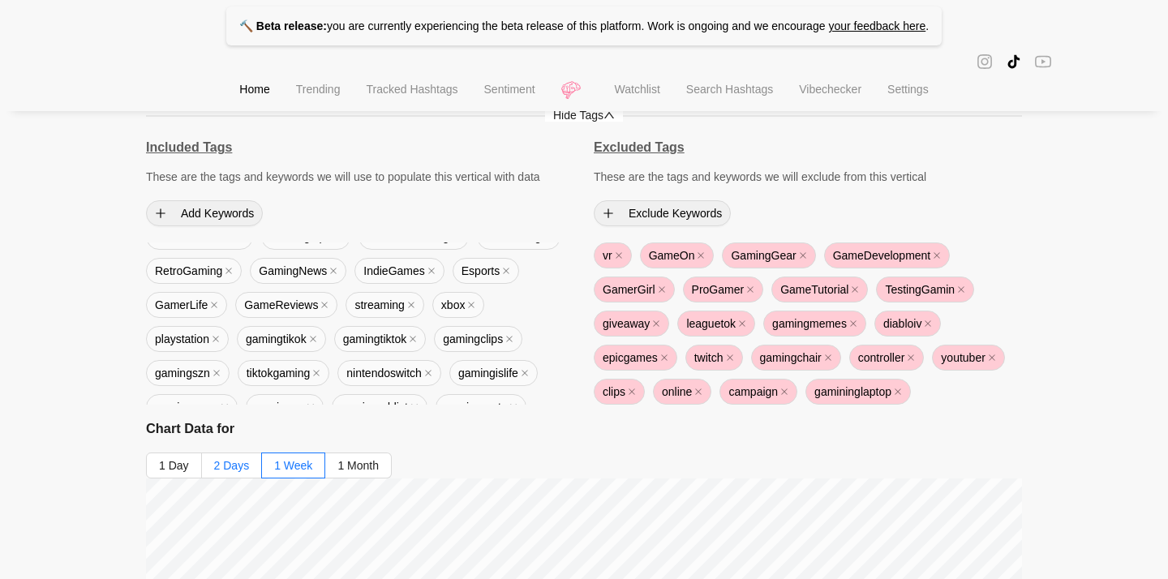
scroll to position [130, 0]
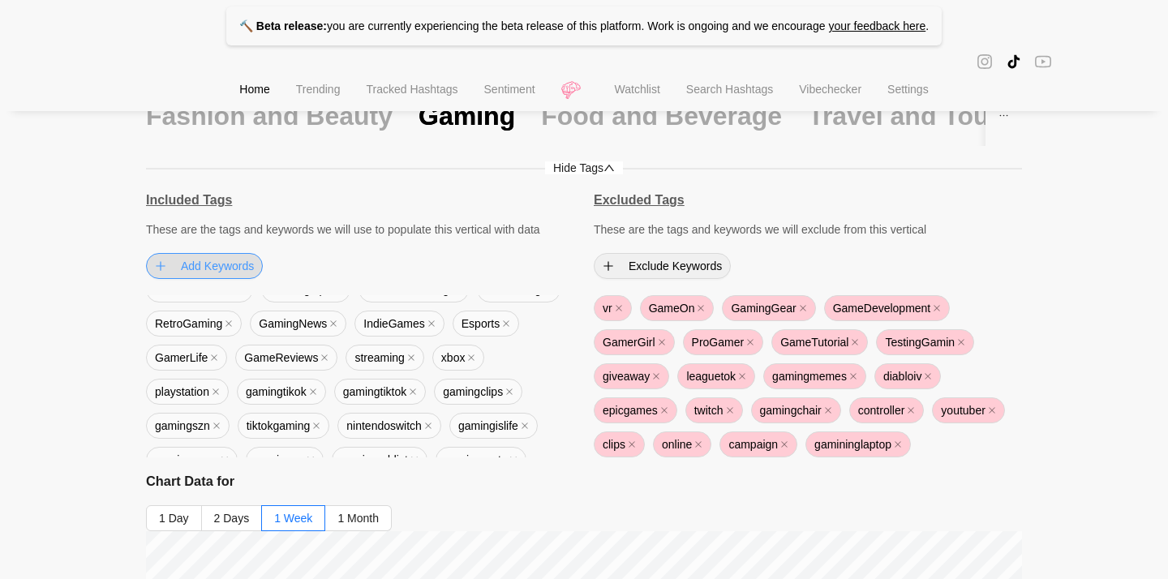
click at [199, 270] on span "Add Keywords" at bounding box center [217, 266] width 73 height 18
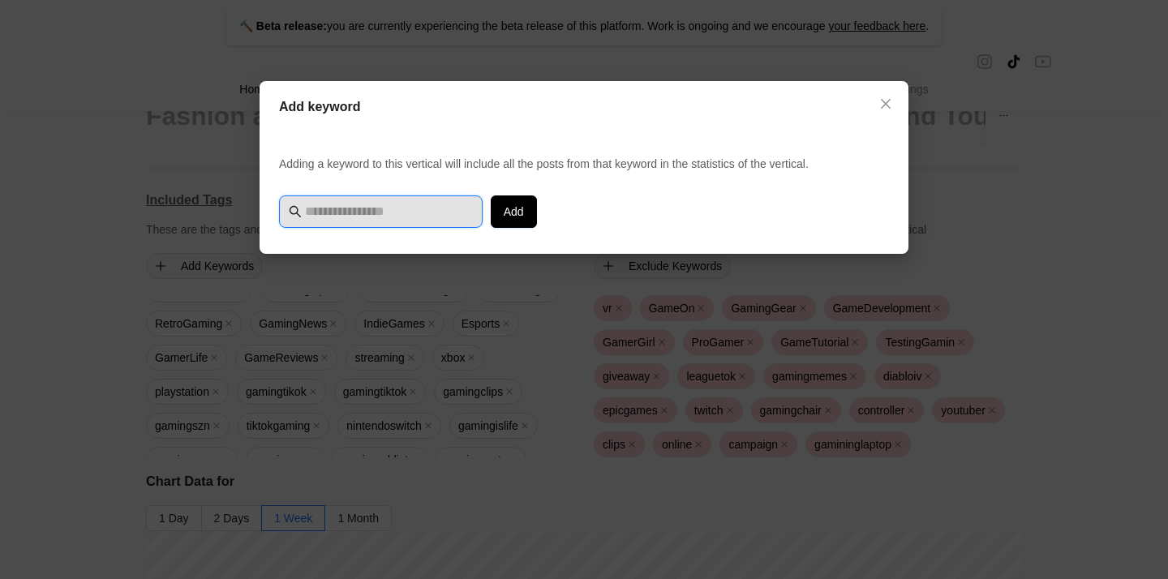
click at [374, 217] on input "text" at bounding box center [389, 211] width 168 height 19
type input "**********"
click at [507, 207] on span "Add" at bounding box center [514, 212] width 20 height 18
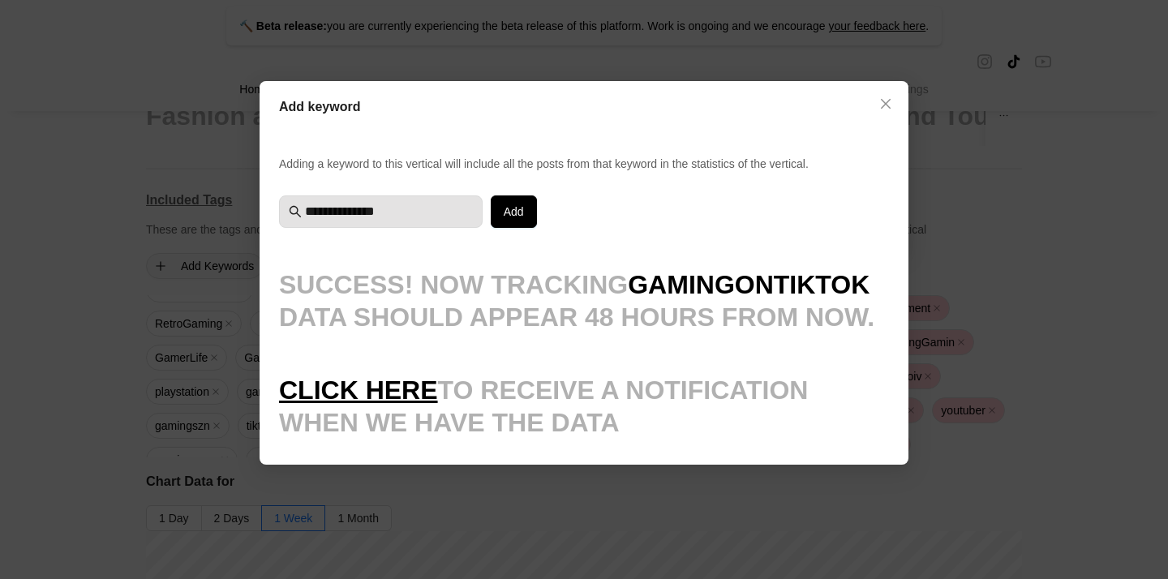
click at [432, 303] on div "Data should appear 48 hours from now." at bounding box center [584, 317] width 610 height 32
click at [374, 382] on span "Click here" at bounding box center [358, 390] width 159 height 32
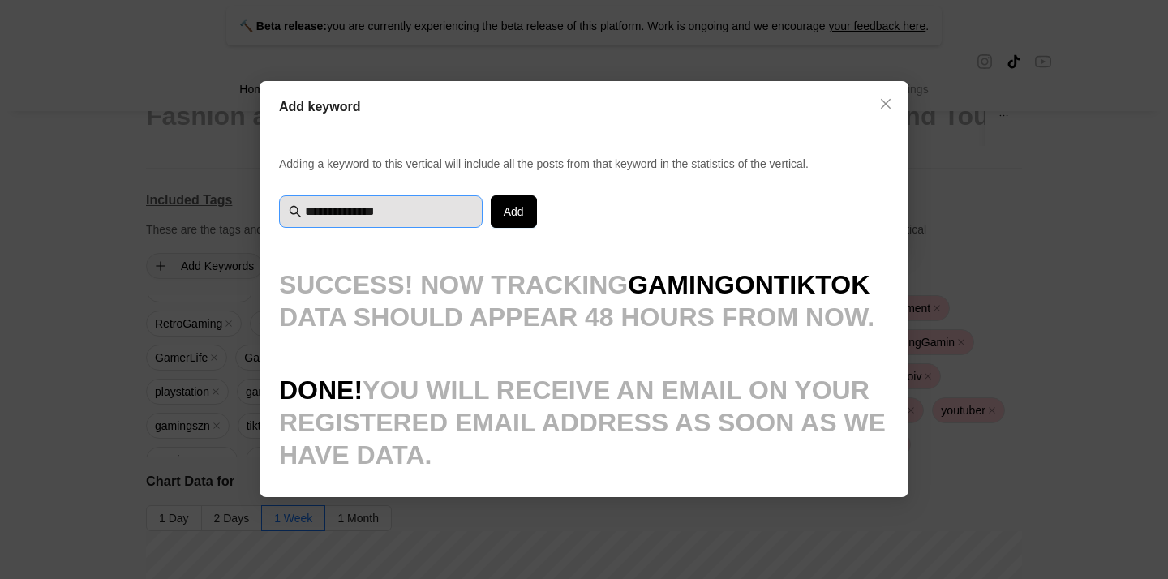
click at [416, 221] on span "**********" at bounding box center [381, 212] width 204 height 32
drag, startPoint x: 416, startPoint y: 220, endPoint x: 198, endPoint y: 216, distance: 218.3
click at [198, 216] on div "**********" at bounding box center [584, 289] width 1168 height 579
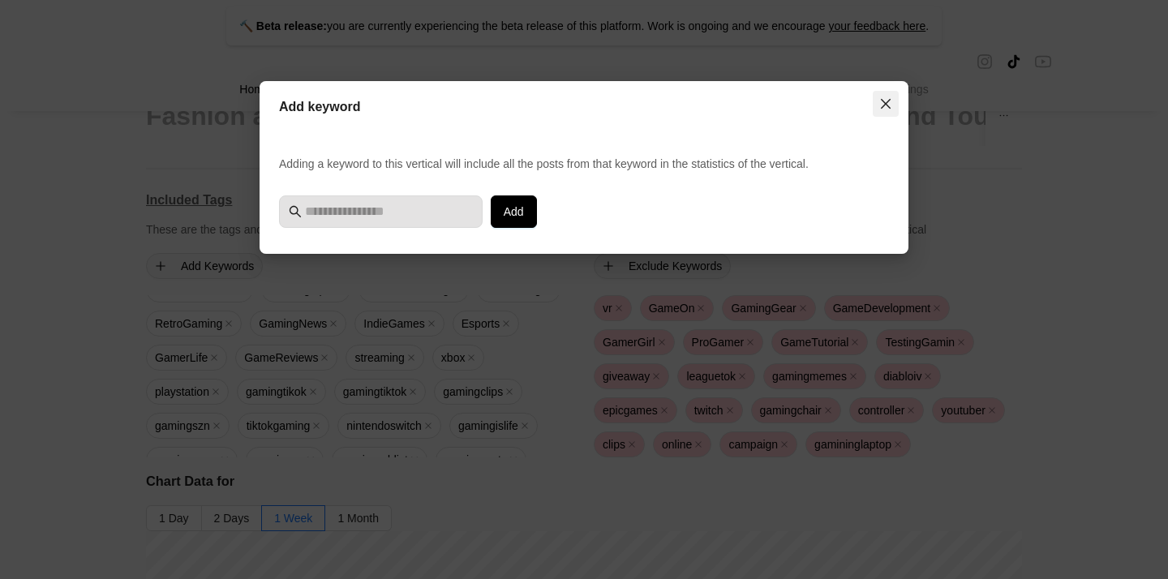
click at [885, 109] on icon "close" at bounding box center [885, 103] width 13 height 13
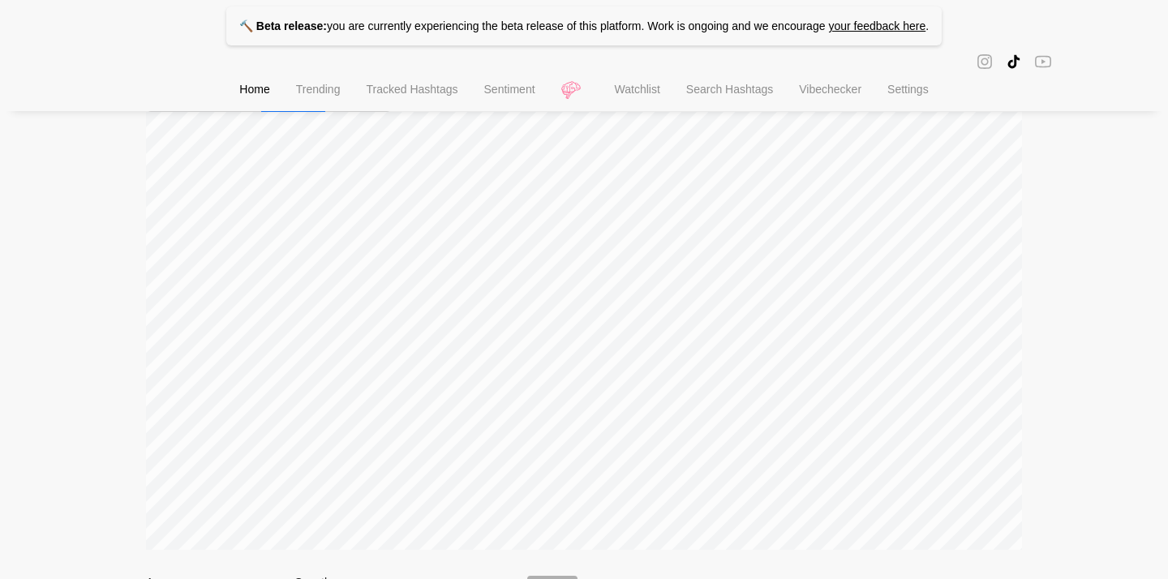
scroll to position [408, 0]
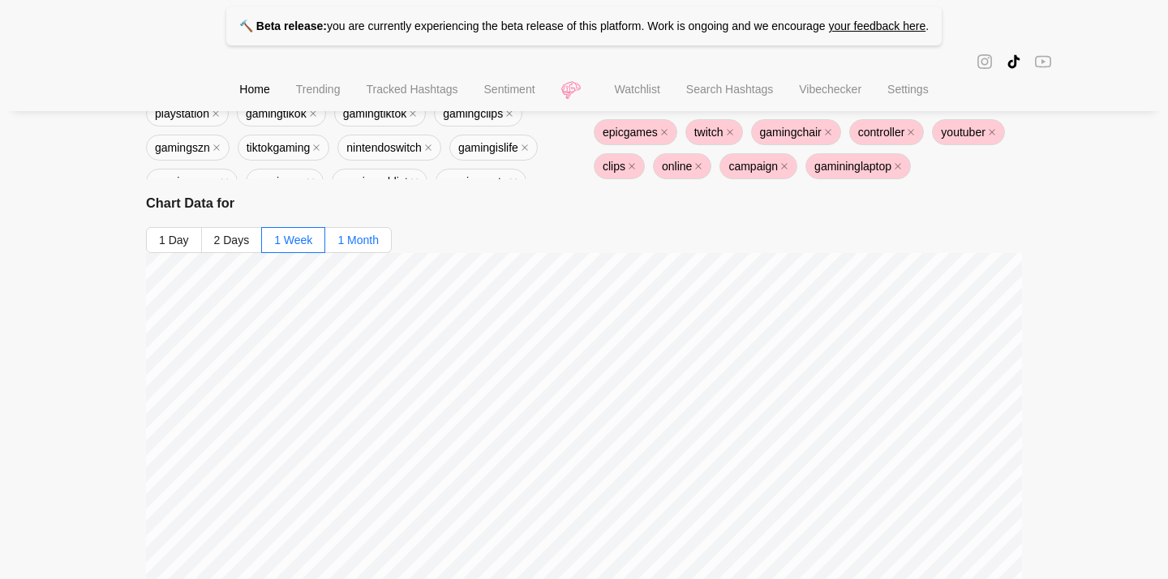
click at [360, 237] on span "1 Month" at bounding box center [357, 240] width 41 height 13
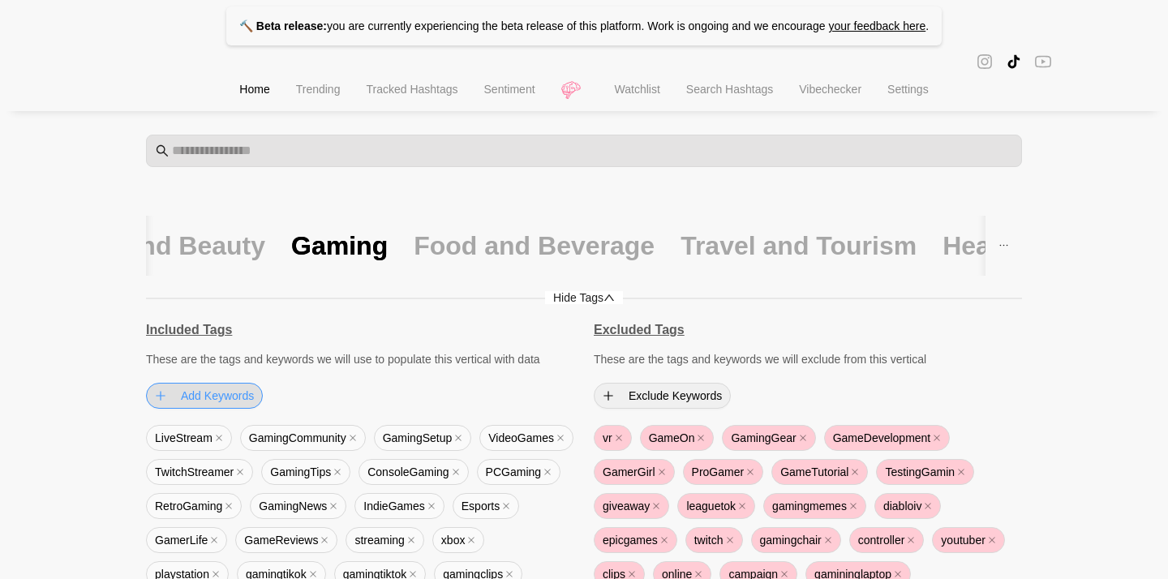
scroll to position [110, 0]
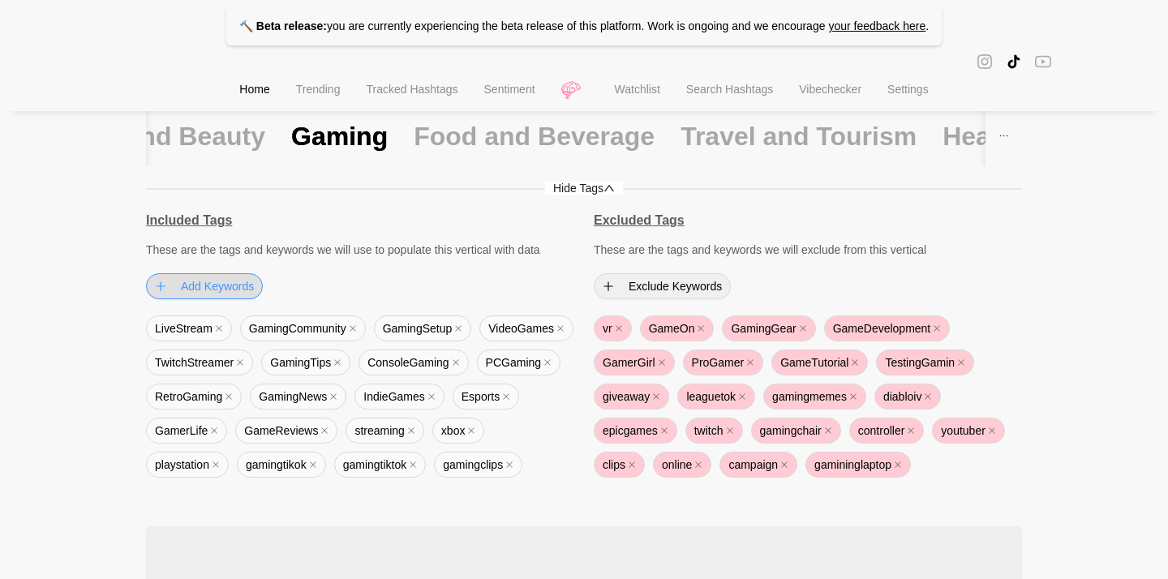
click at [235, 288] on span "Add Keywords" at bounding box center [217, 286] width 73 height 18
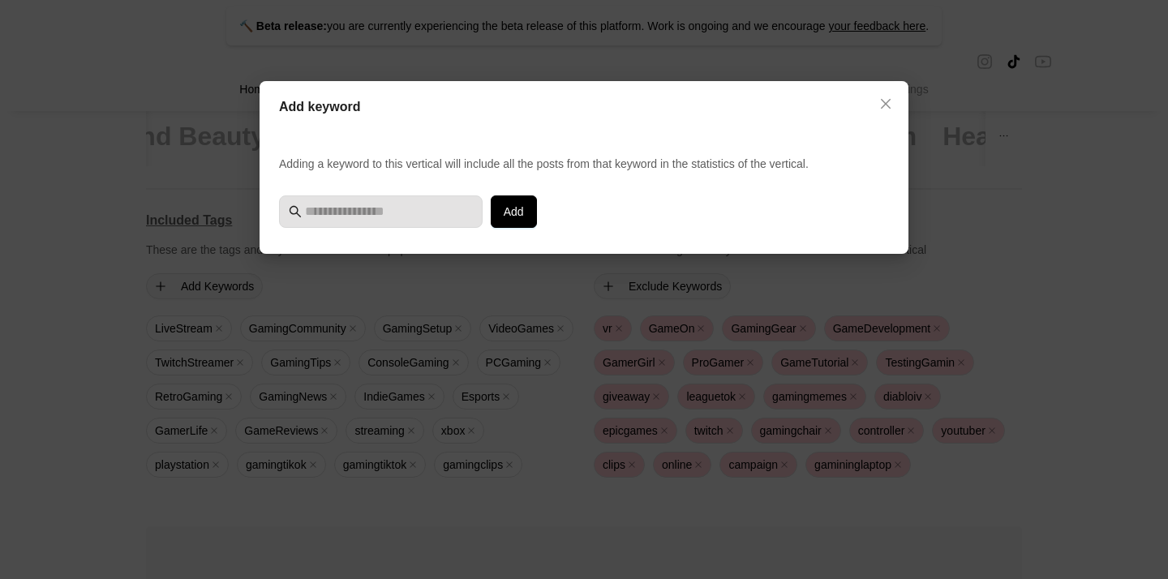
click at [422, 230] on div "Add keyword Adding a keyword to this vertical will include all the posts from t…" at bounding box center [584, 167] width 649 height 173
click at [404, 205] on input "text" at bounding box center [389, 211] width 168 height 19
type input "*"
type input "*********"
click at [505, 221] on button "Add" at bounding box center [514, 212] width 46 height 32
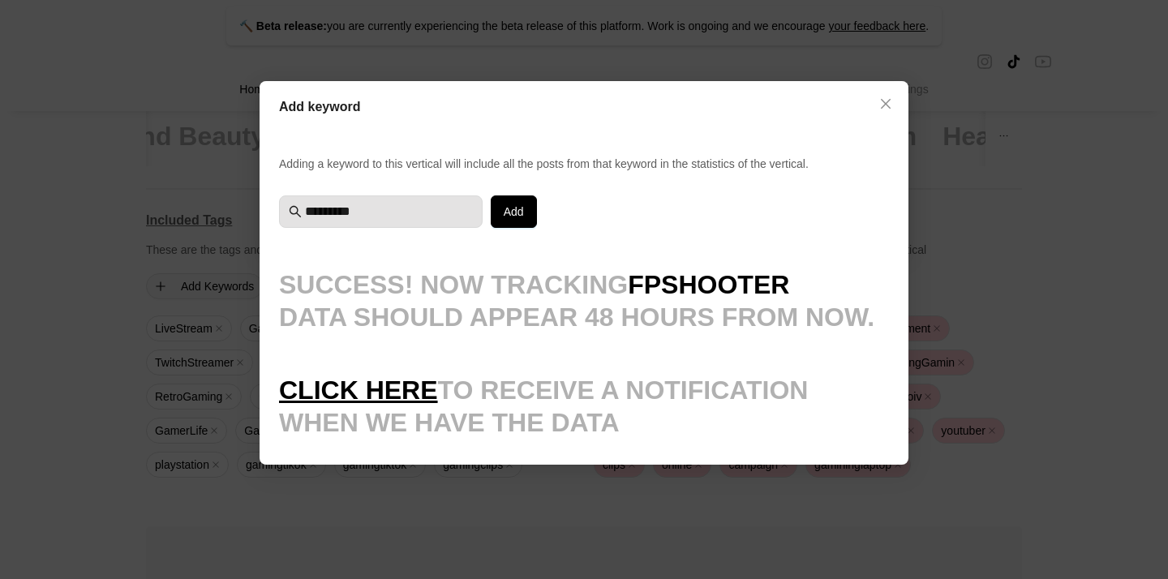
click at [181, 458] on div "Add keyword Adding a keyword to this vertical will include all the posts from t…" at bounding box center [584, 289] width 1168 height 579
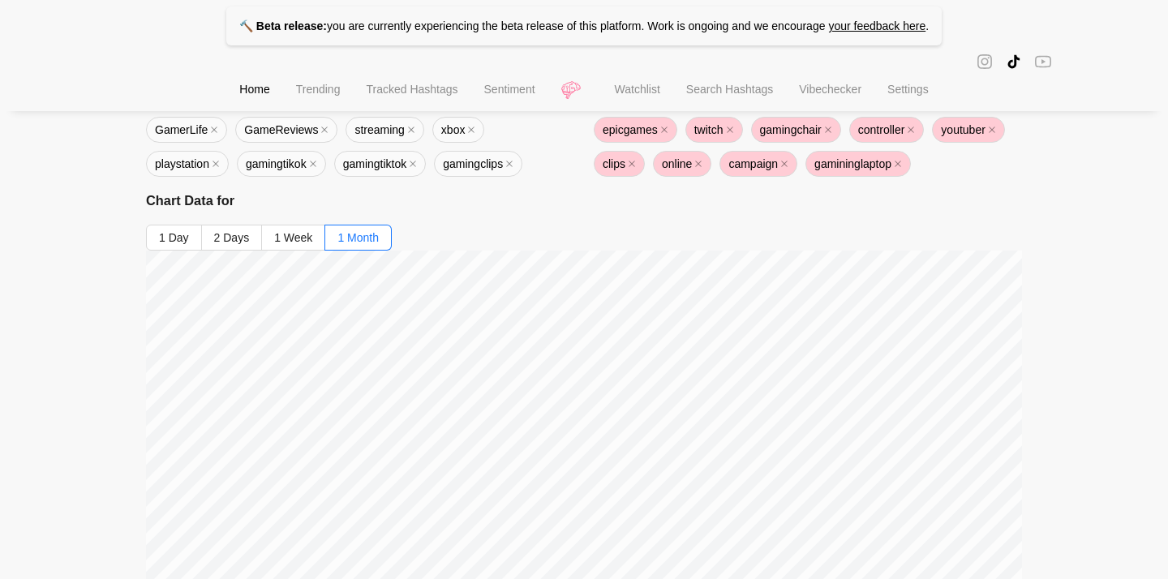
scroll to position [404, 0]
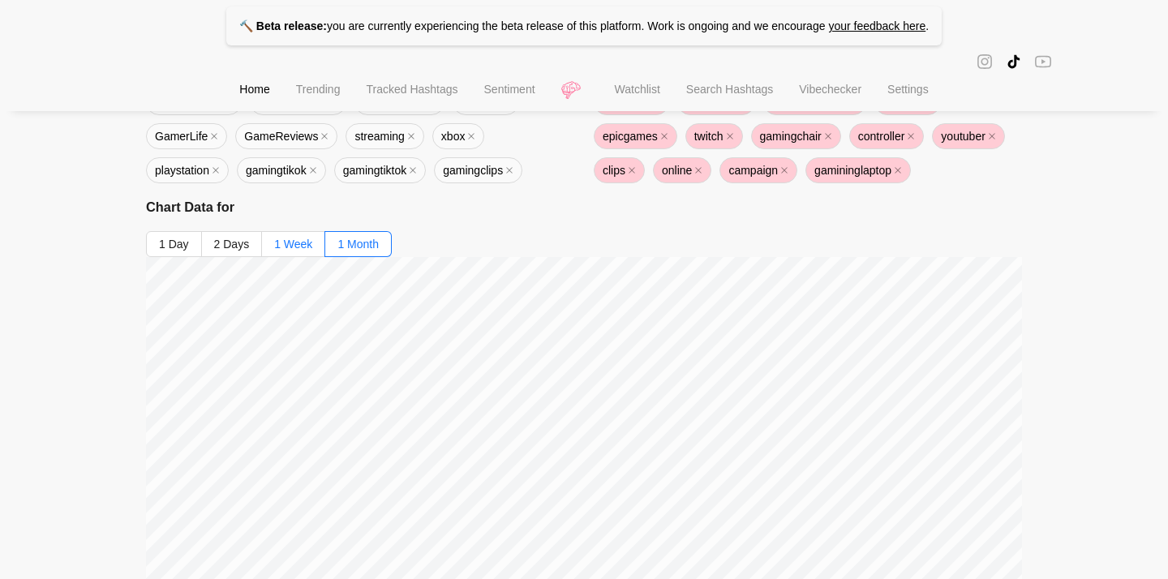
click at [286, 243] on span "1 Week" at bounding box center [293, 244] width 38 height 13
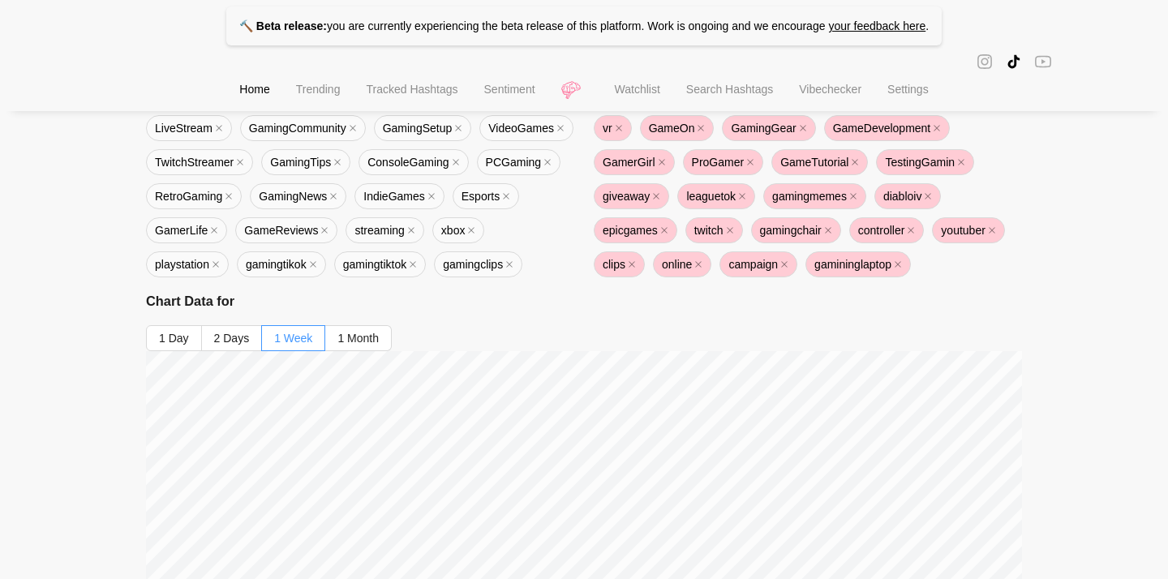
scroll to position [0, 0]
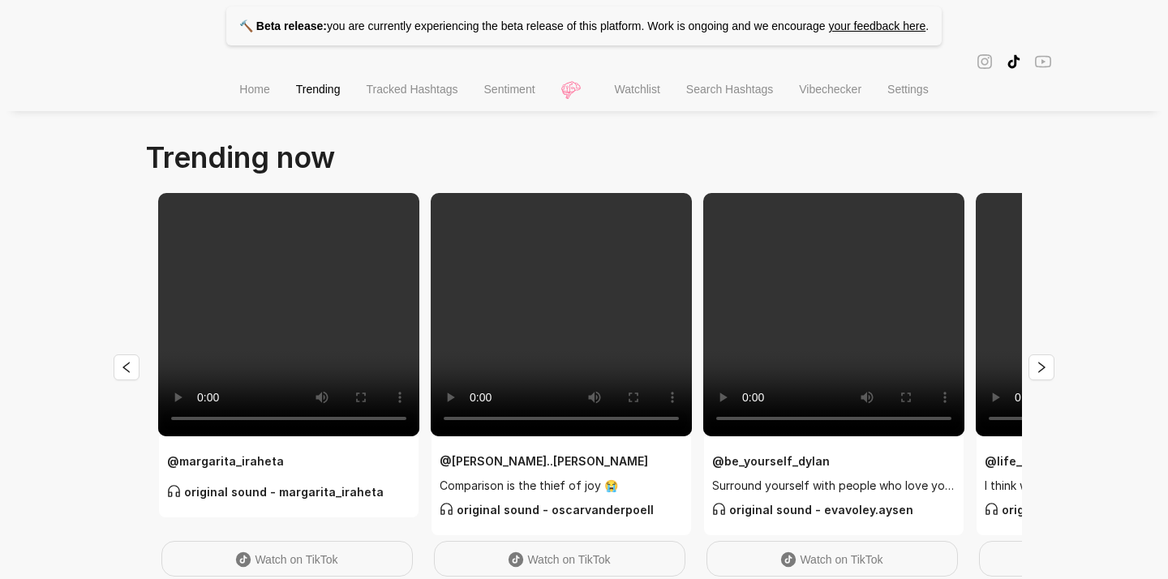
click at [629, 87] on span "Watchlist" at bounding box center [637, 89] width 45 height 13
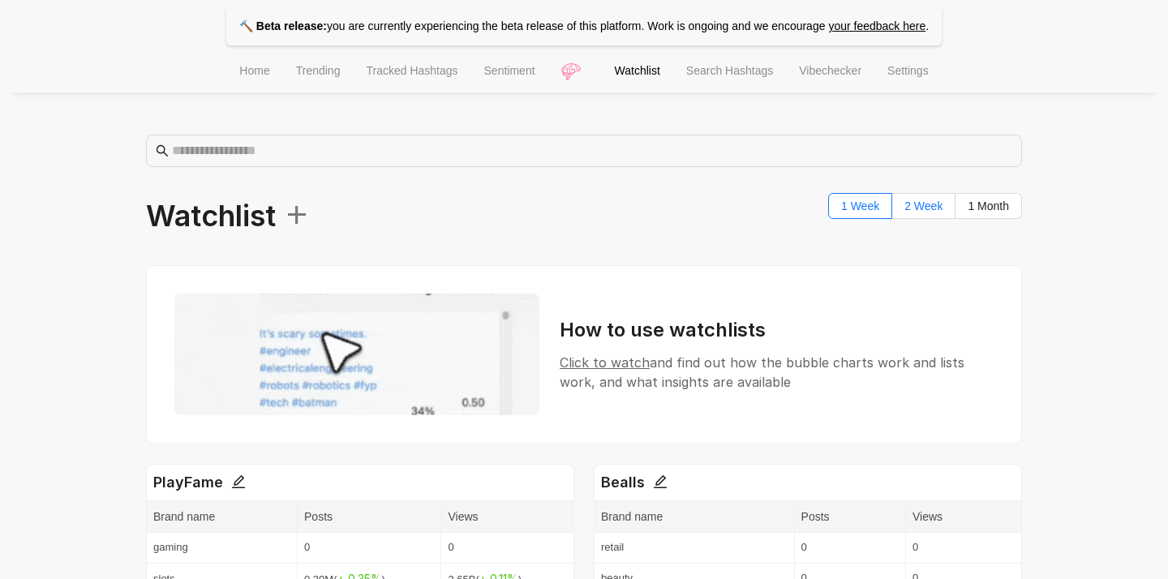
click at [933, 214] on label "2 Week" at bounding box center [923, 206] width 63 height 26
